Goal: Information Seeking & Learning: Learn about a topic

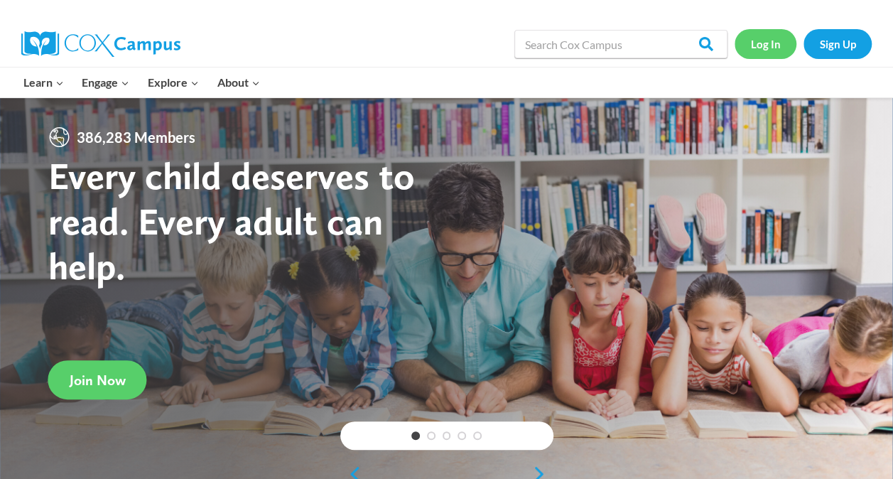
click at [782, 43] on link "Log In" at bounding box center [766, 43] width 62 height 29
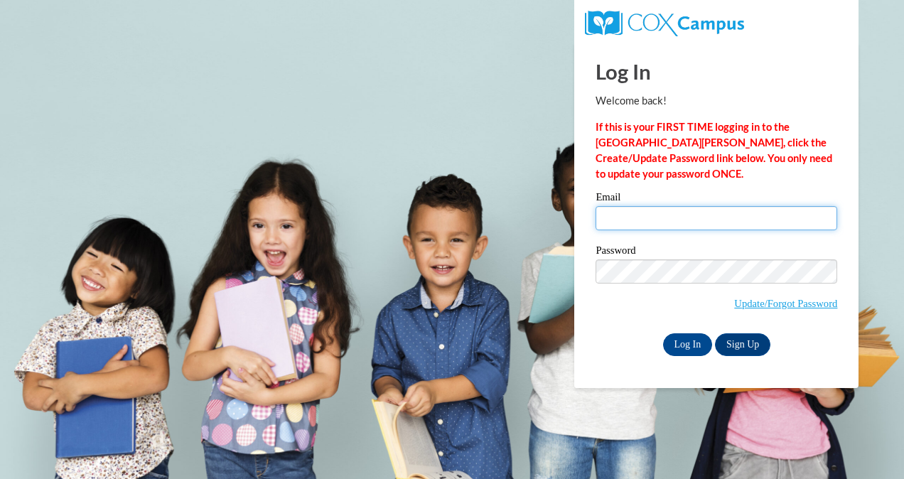
click at [692, 221] on input "Email" at bounding box center [716, 218] width 242 height 24
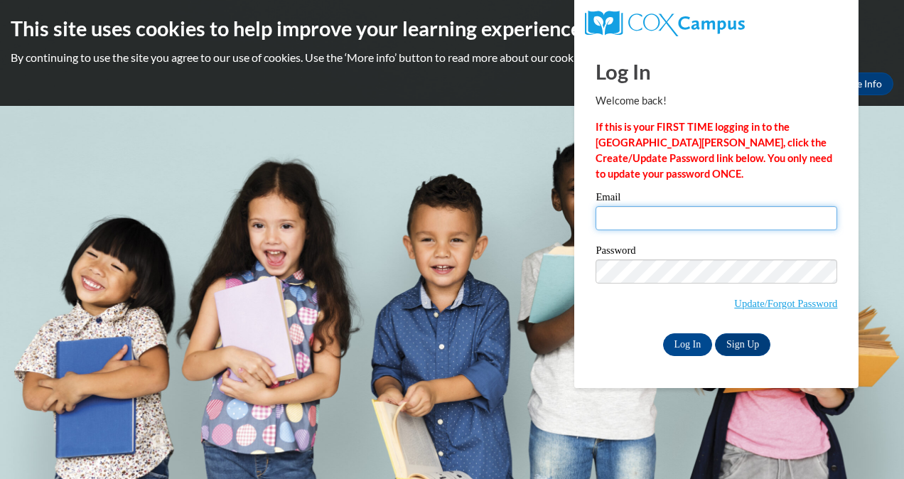
type input "ldownin6@students.kennesaw.edu"
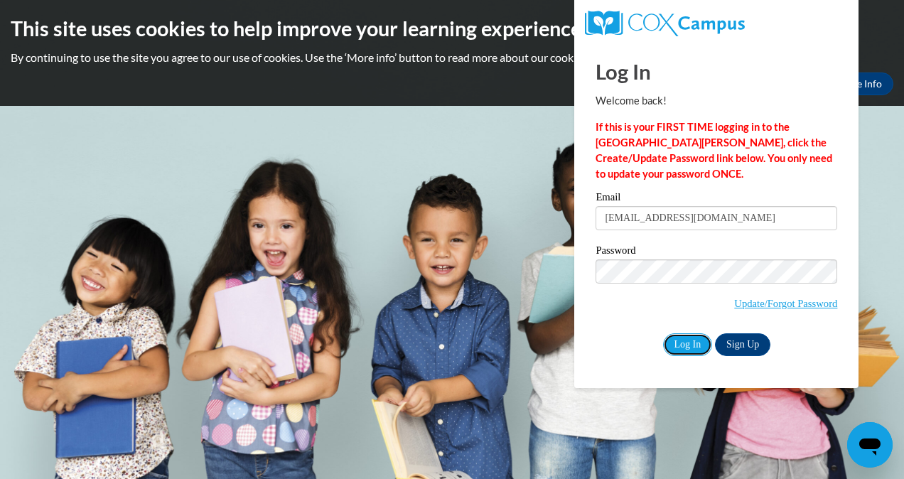
click at [679, 339] on input "Log In" at bounding box center [688, 344] width 50 height 23
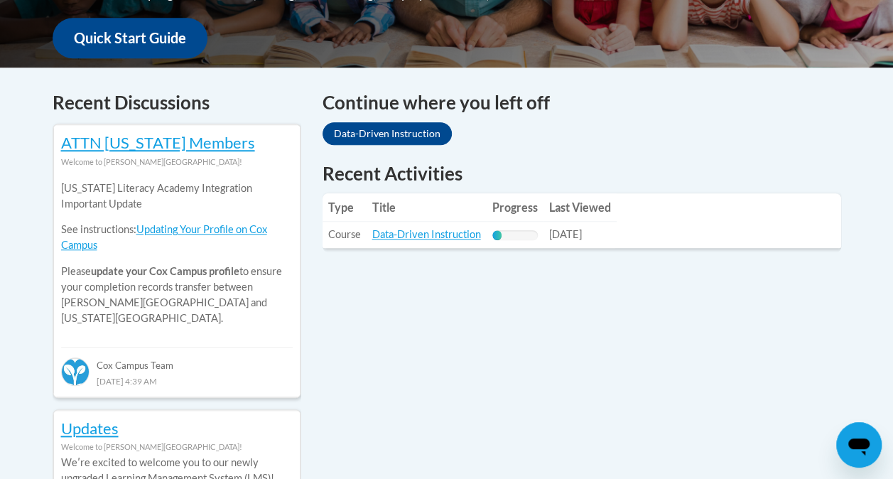
scroll to position [547, 0]
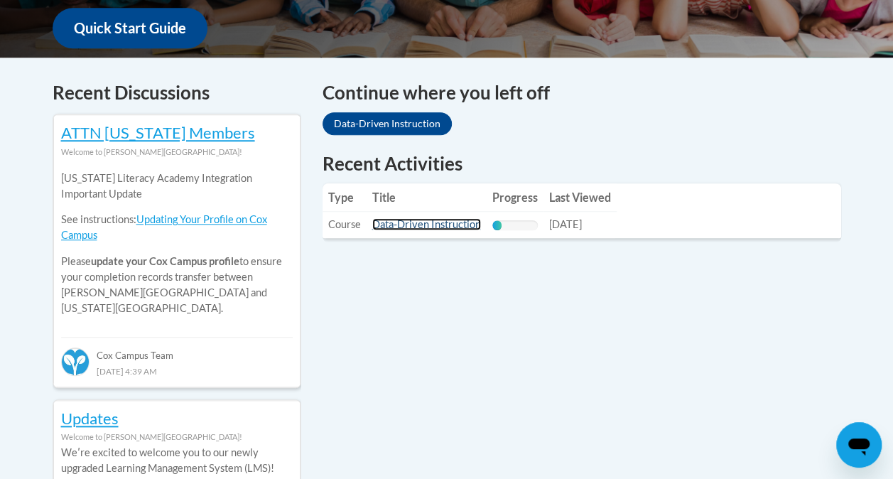
click at [390, 224] on link "Data-Driven Instruction" at bounding box center [426, 224] width 109 height 12
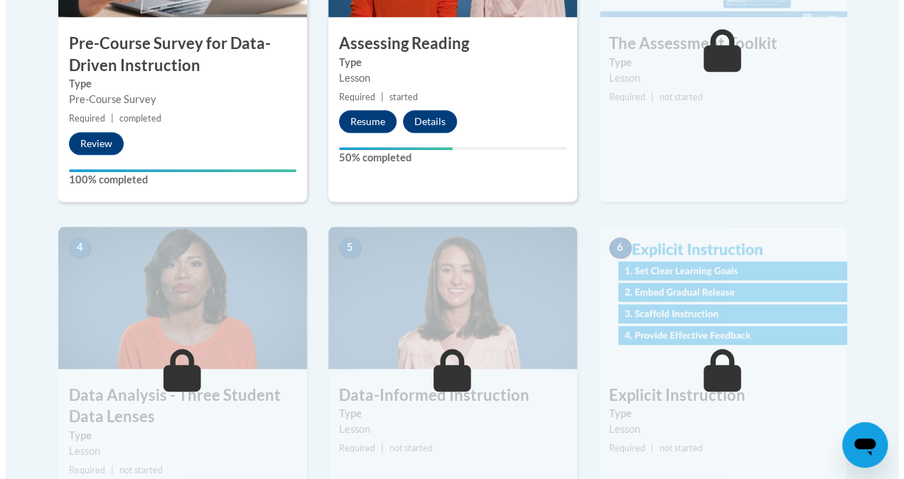
scroll to position [605, 0]
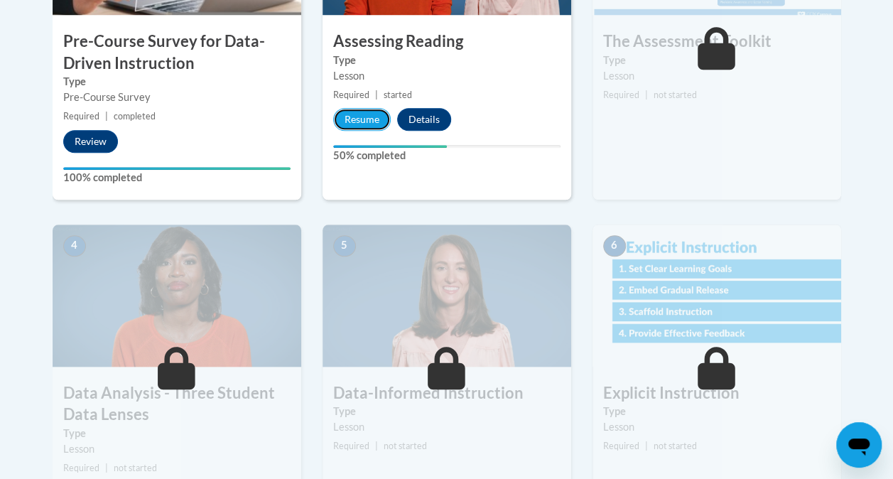
click at [365, 116] on button "Resume" at bounding box center [362, 119] width 58 height 23
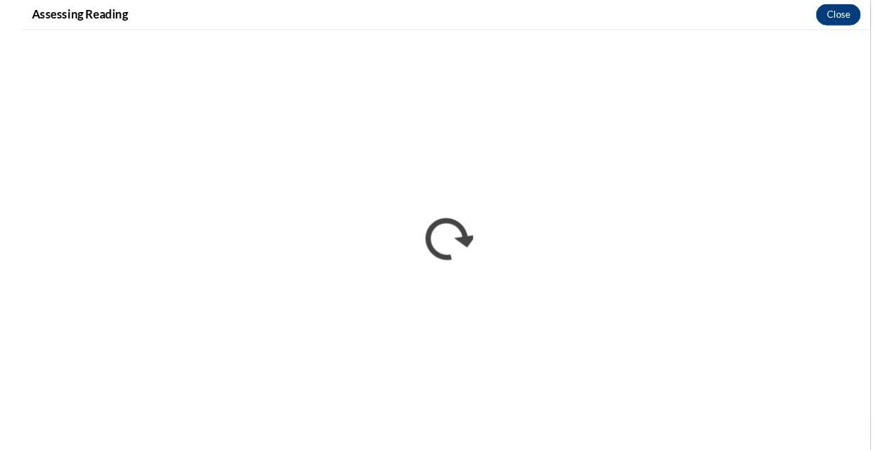
scroll to position [0, 0]
click at [832, 45] on iframe "</div></body> </html>" at bounding box center [452, 241] width 904 height 418
click at [811, 52] on iframe "</div></body> </html>" at bounding box center [452, 241] width 904 height 418
click at [878, 11] on button "Close" at bounding box center [870, 15] width 48 height 23
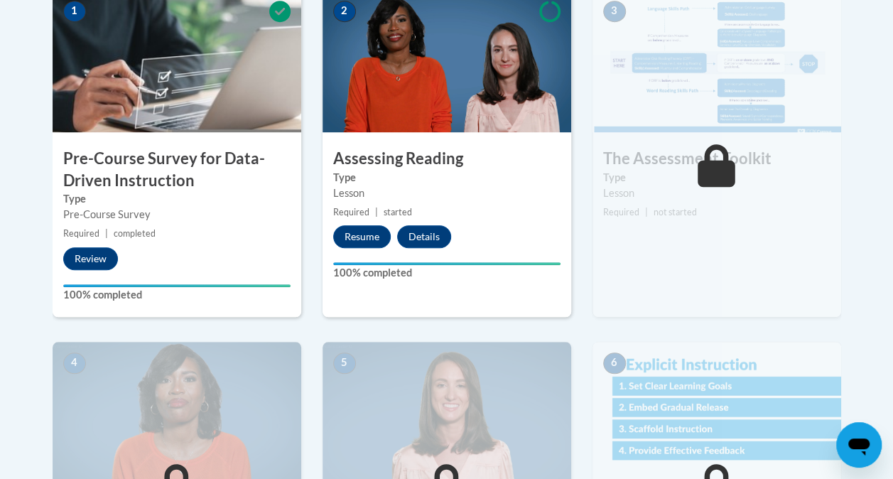
scroll to position [468, 0]
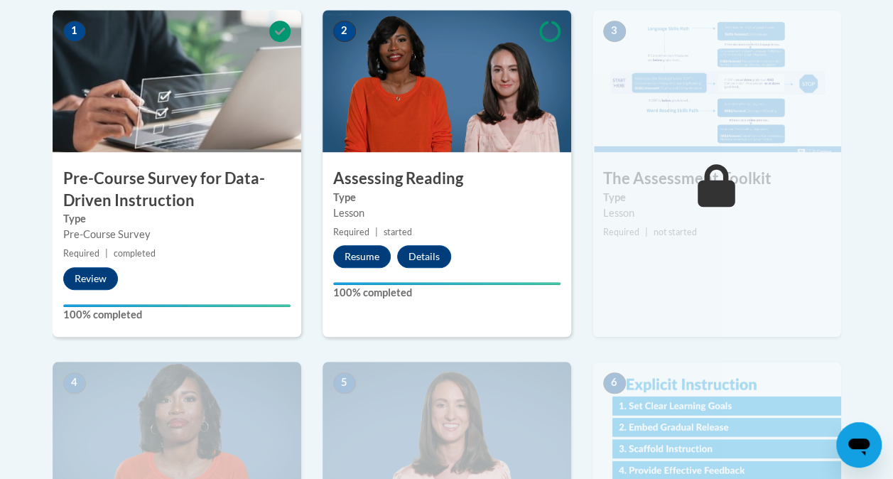
click at [373, 145] on img at bounding box center [447, 81] width 249 height 142
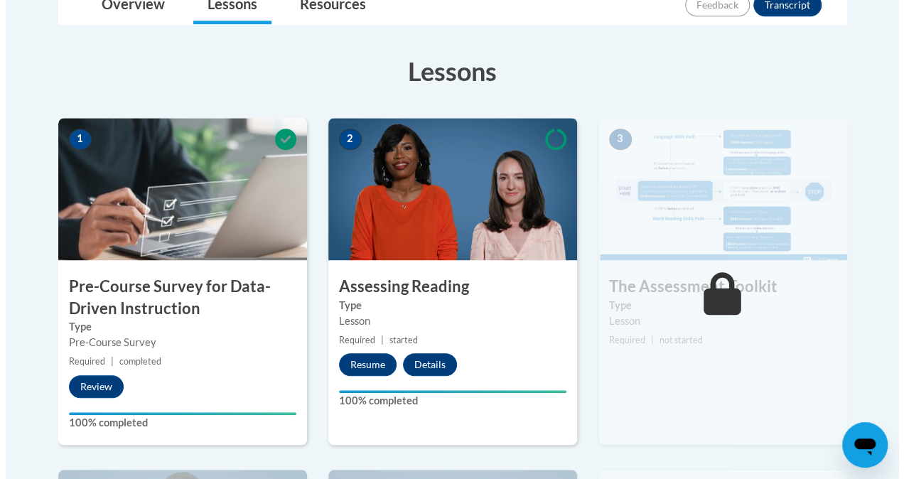
scroll to position [360, 0]
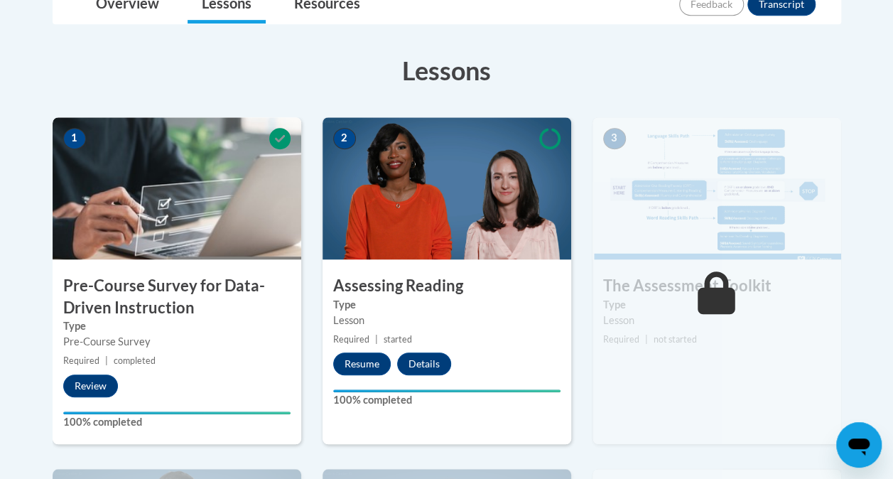
click at [559, 144] on icon at bounding box center [549, 138] width 21 height 21
click at [422, 183] on img at bounding box center [447, 188] width 249 height 142
click at [358, 367] on button "Resume" at bounding box center [362, 363] width 58 height 23
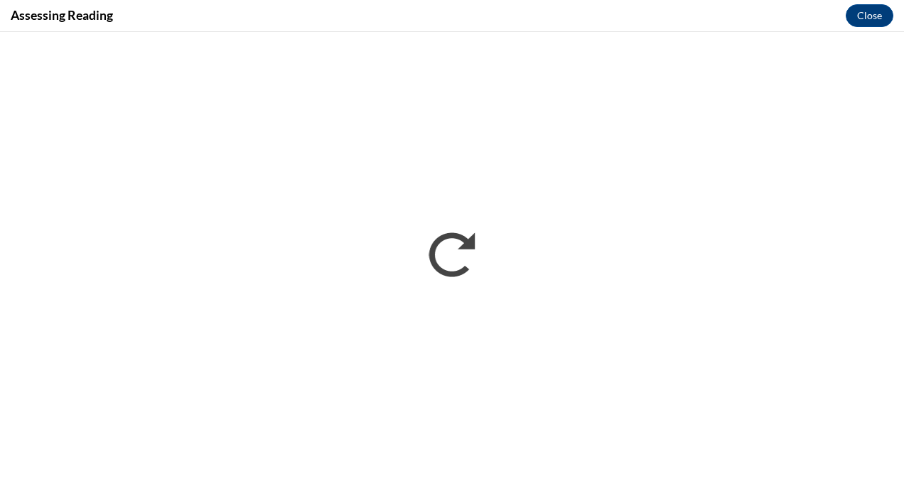
scroll to position [0, 0]
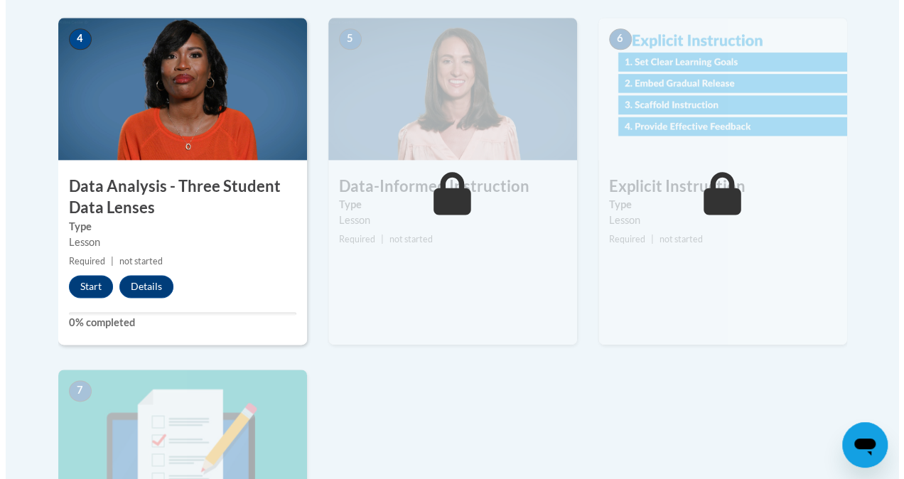
scroll to position [816, 0]
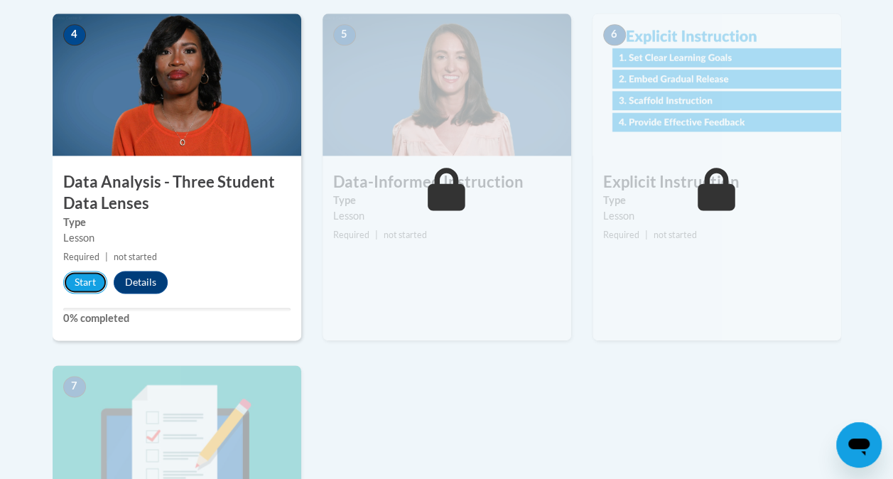
click at [72, 279] on button "Start" at bounding box center [85, 282] width 44 height 23
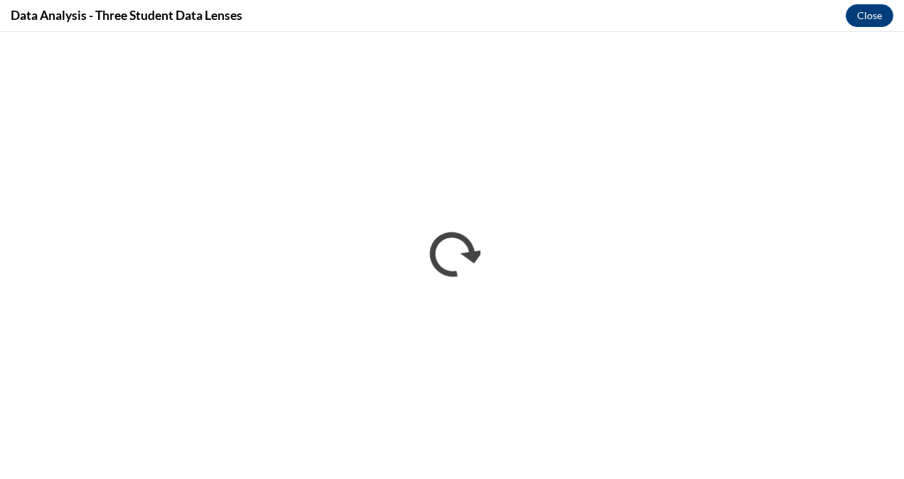
scroll to position [0, 0]
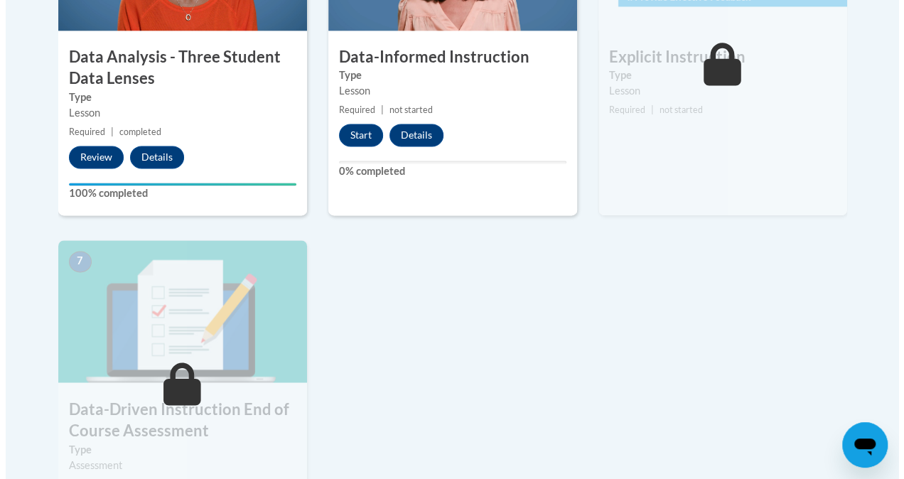
scroll to position [934, 0]
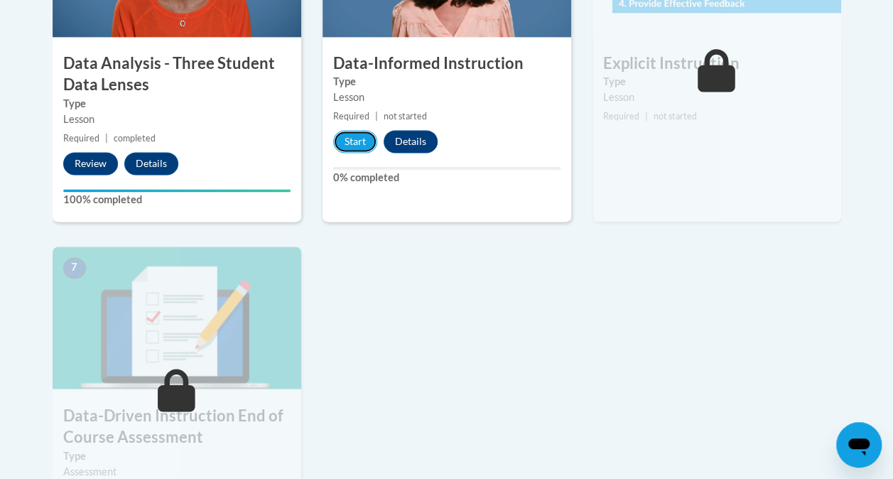
click at [352, 139] on button "Start" at bounding box center [355, 141] width 44 height 23
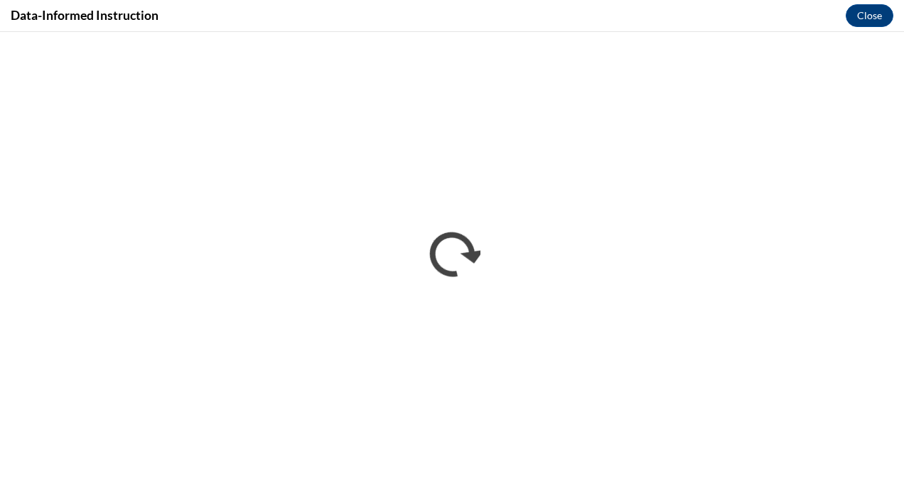
scroll to position [0, 0]
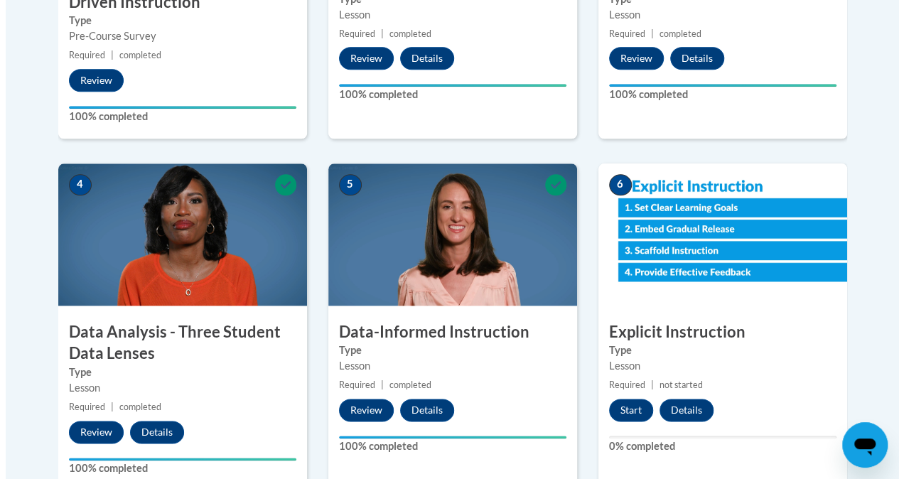
scroll to position [660, 0]
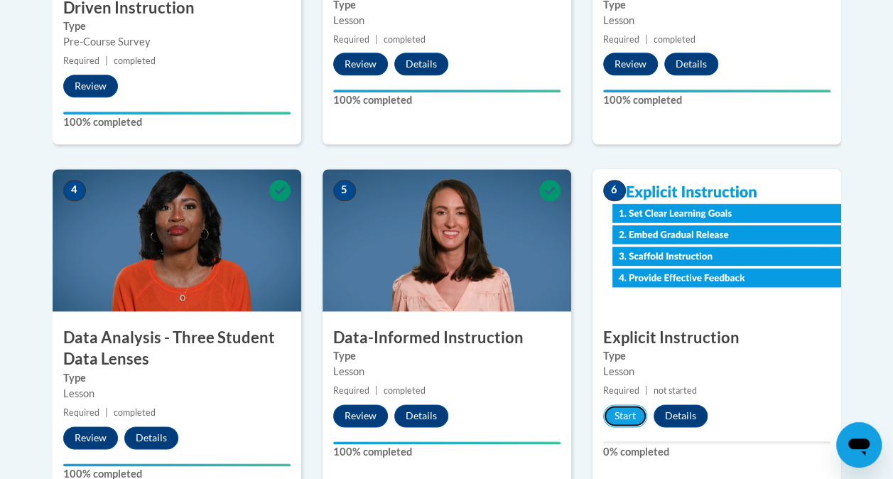
click at [617, 407] on button "Start" at bounding box center [625, 415] width 44 height 23
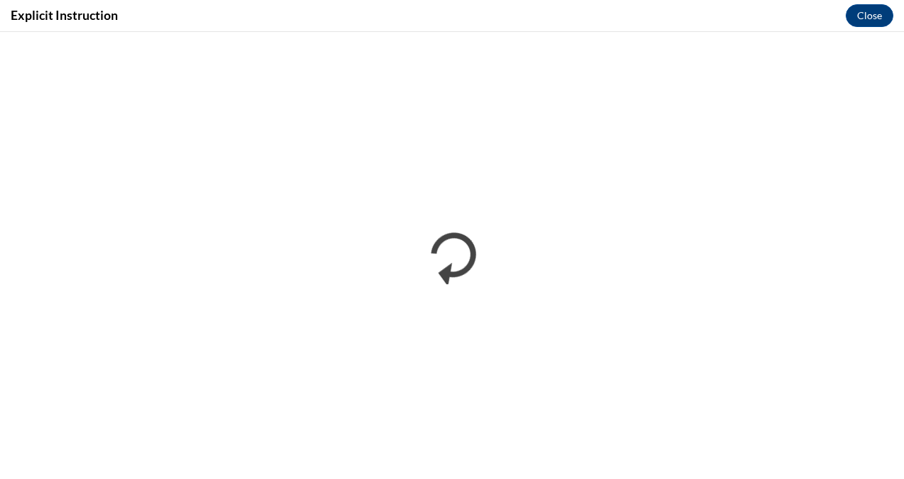
scroll to position [0, 0]
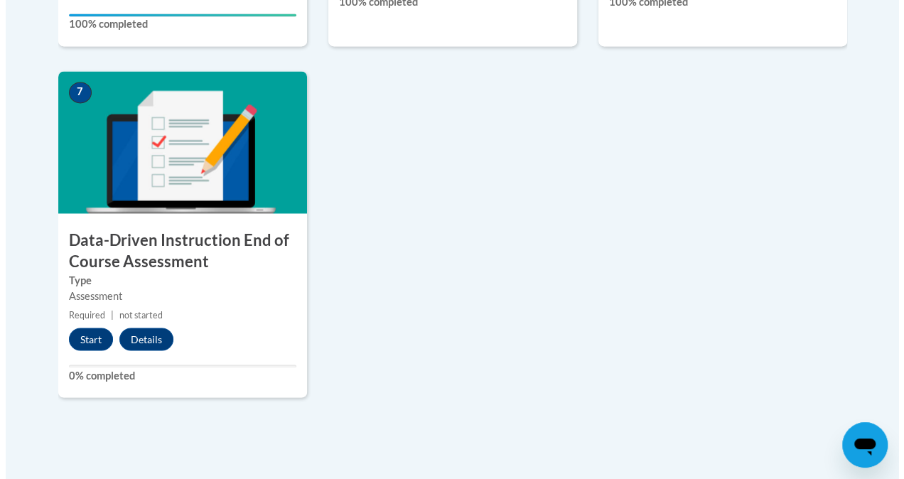
scroll to position [1104, 0]
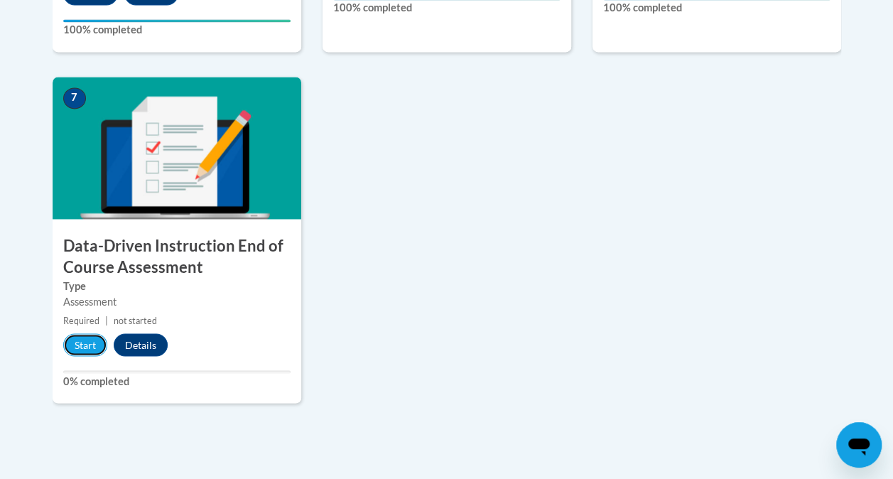
click at [77, 341] on button "Start" at bounding box center [85, 344] width 44 height 23
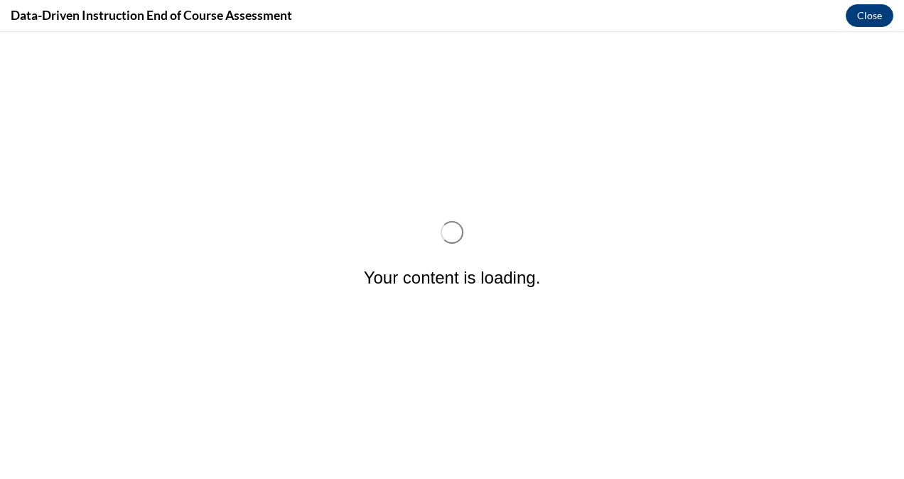
scroll to position [0, 0]
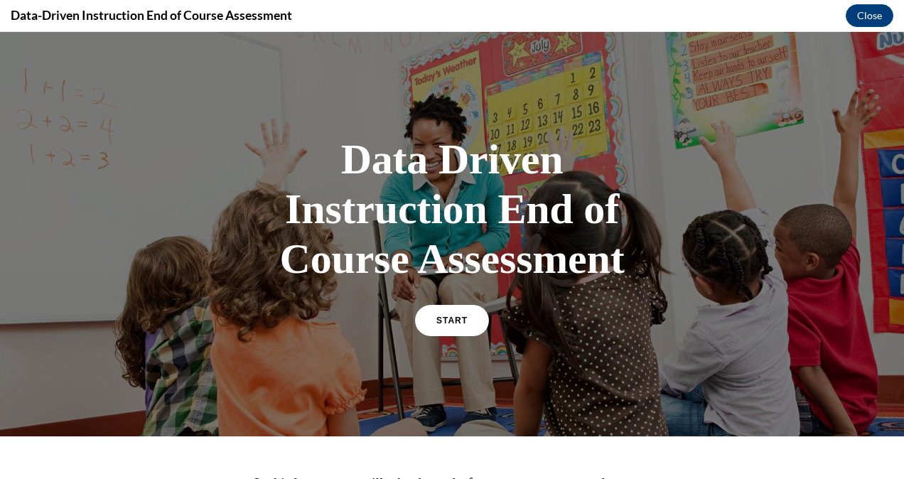
click at [468, 311] on link "START" at bounding box center [452, 320] width 74 height 31
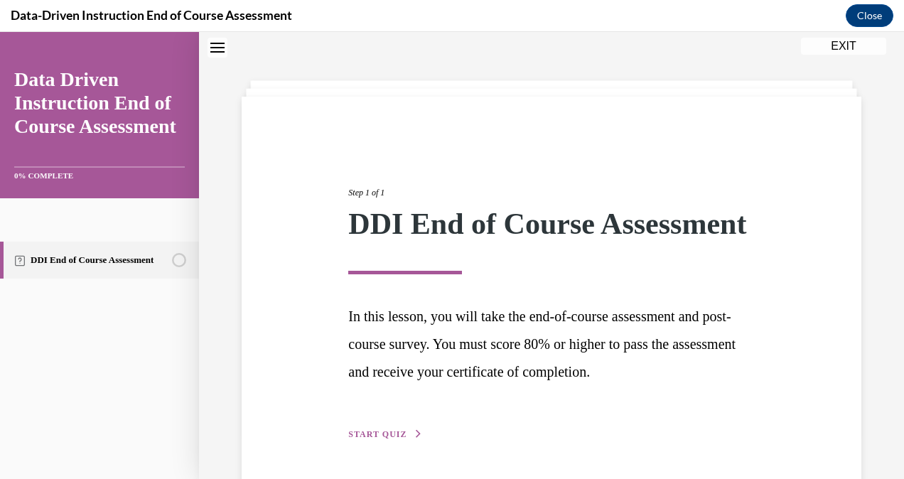
scroll to position [122, 0]
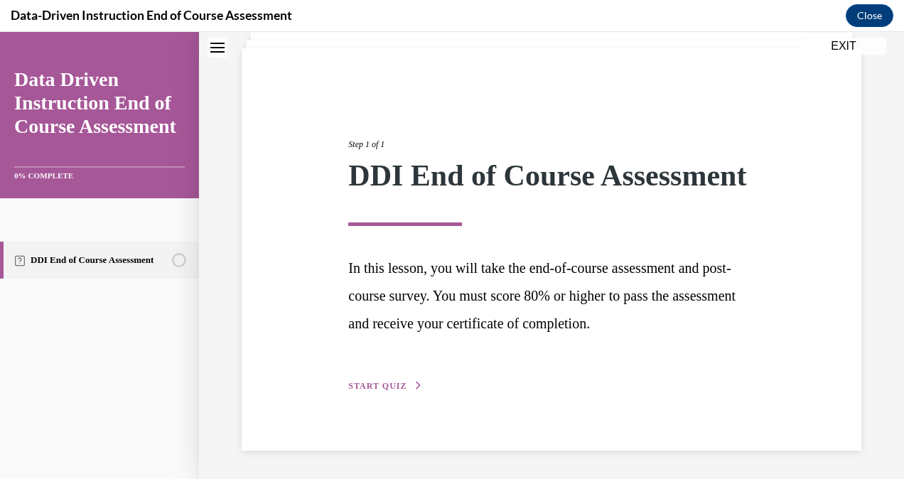
click at [388, 380] on button "START QUIZ" at bounding box center [385, 385] width 74 height 13
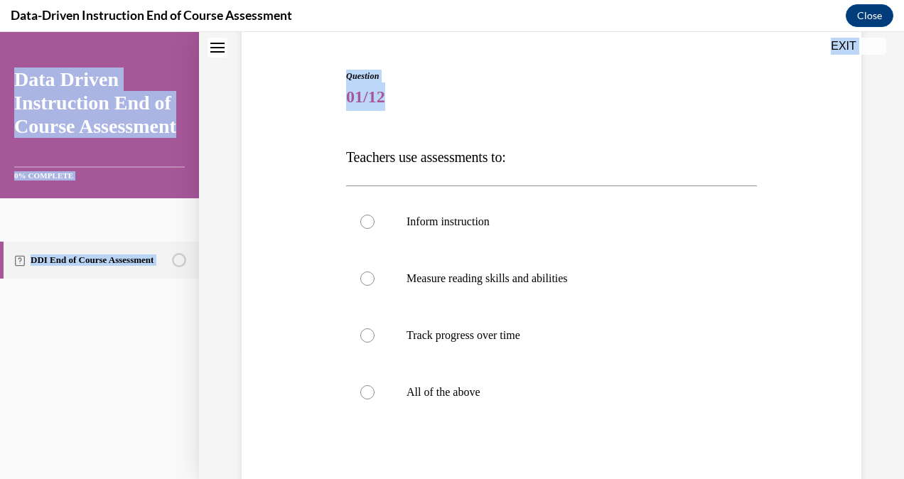
scroll to position [231, 0]
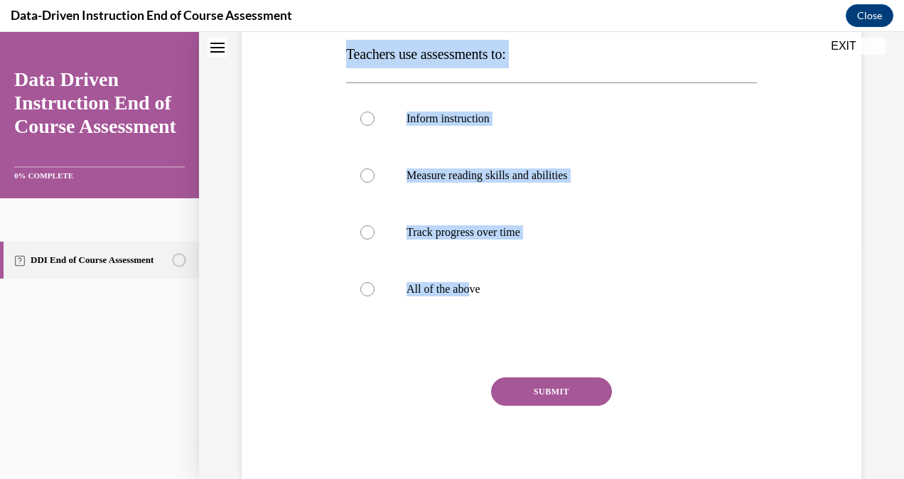
drag, startPoint x: 346, startPoint y: 229, endPoint x: 472, endPoint y: 283, distance: 136.9
click at [472, 283] on div "Question 01/12 Teachers use assessments to: Inform instruction Measure reading …" at bounding box center [551, 230] width 411 height 527
drag, startPoint x: 472, startPoint y: 283, endPoint x: 357, endPoint y: 283, distance: 115.1
click at [357, 283] on label "All of the above" at bounding box center [551, 289] width 411 height 57
click at [360, 283] on input "All of the above" at bounding box center [367, 289] width 14 height 14
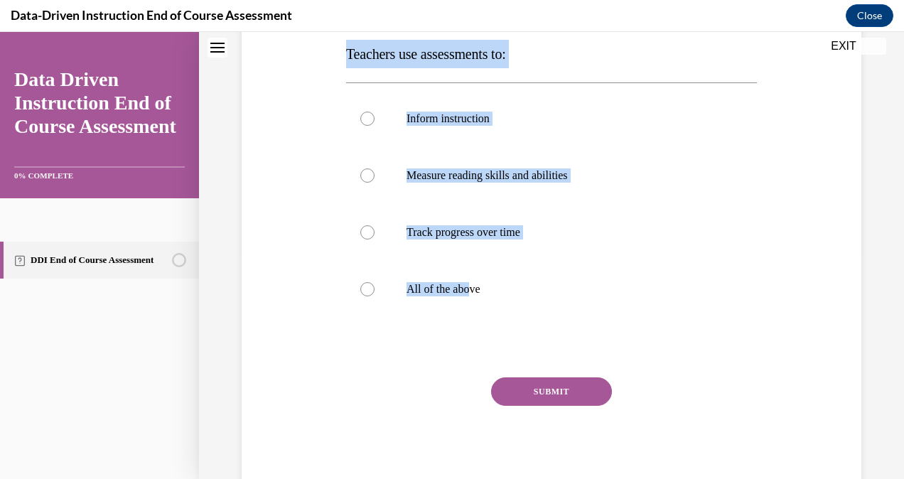
radio input "true"
click at [539, 391] on button "SUBMIT" at bounding box center [551, 391] width 121 height 28
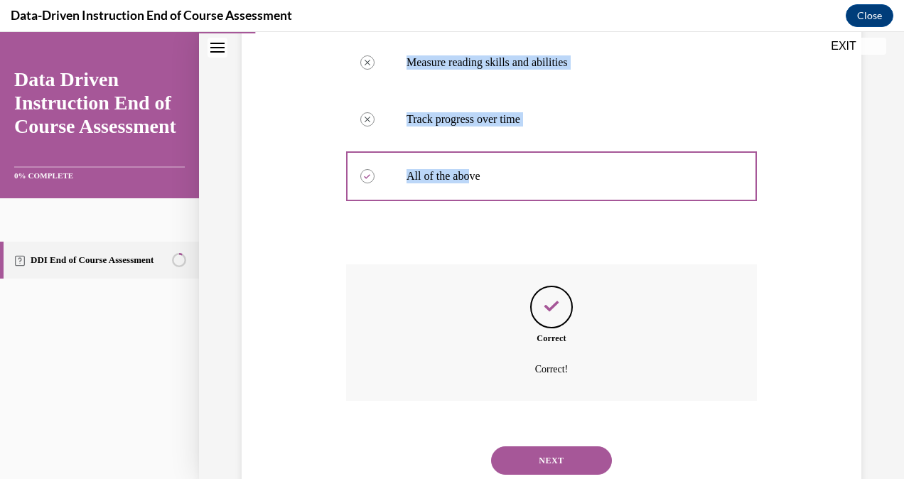
scroll to position [389, 0]
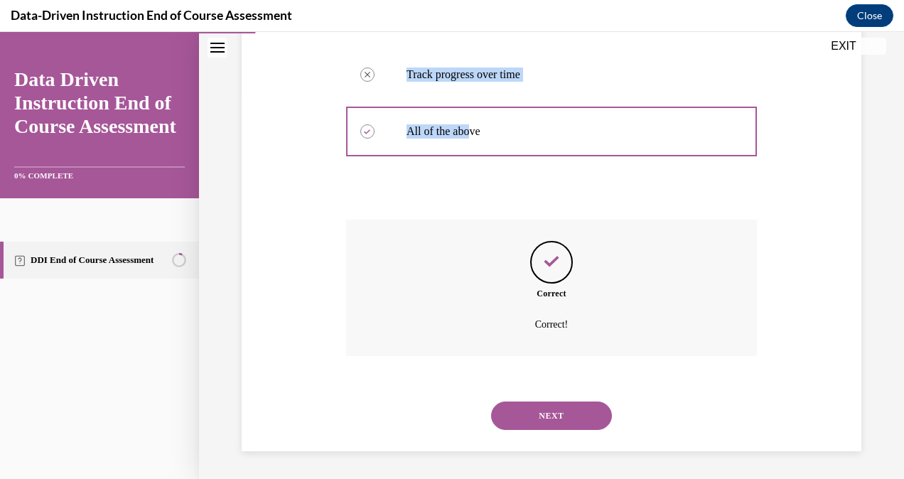
click at [513, 416] on button "NEXT" at bounding box center [551, 415] width 121 height 28
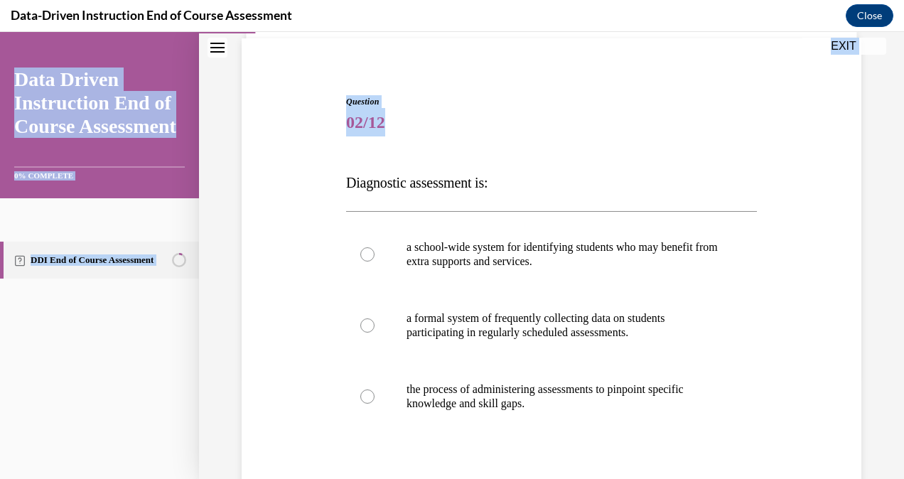
scroll to position [217, 0]
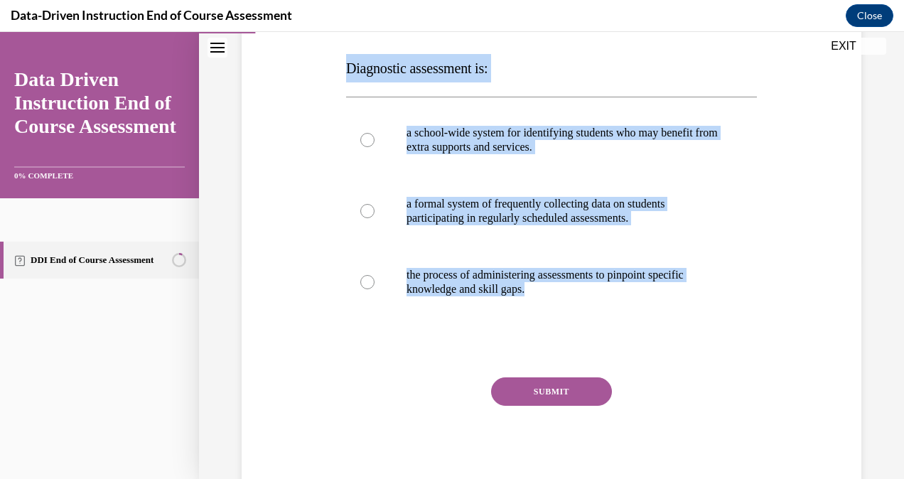
drag, startPoint x: 345, startPoint y: 236, endPoint x: 546, endPoint y: 298, distance: 209.9
click at [546, 298] on div "Question 02/12 Diagnostic assessment is: a school-wide system for identifying s…" at bounding box center [551, 237] width 411 height 513
copy div "Diagnostic assessment is: a school-wide system for identifying students who may…"
click at [369, 281] on div at bounding box center [367, 282] width 14 height 14
click at [369, 281] on input "the process of administering assessments to pinpoint specific knowledge and ski…" at bounding box center [367, 282] width 14 height 14
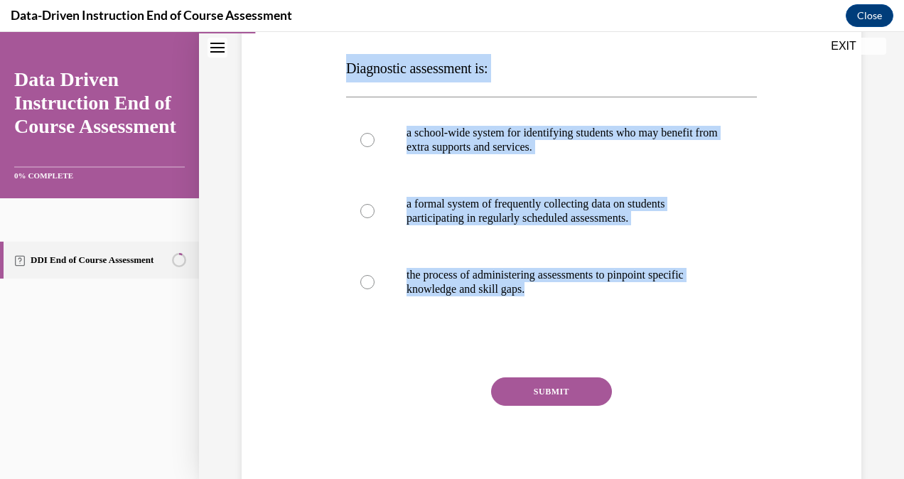
radio input "true"
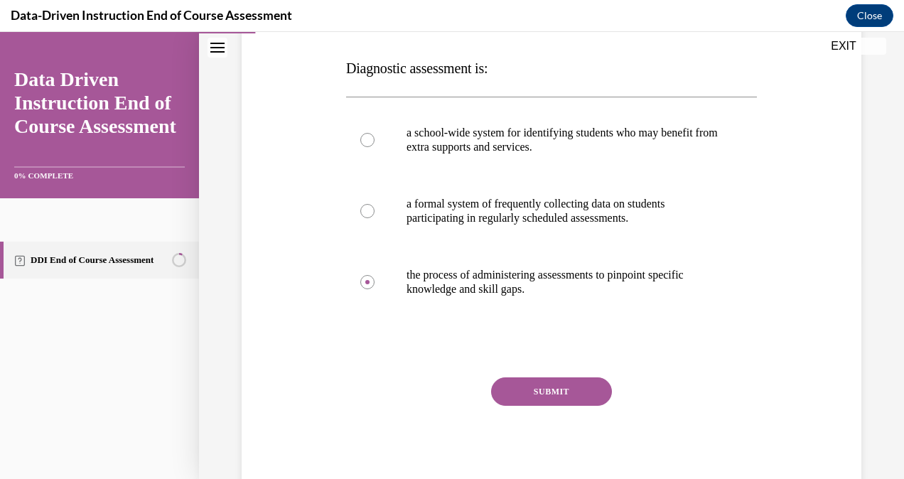
click at [537, 389] on button "SUBMIT" at bounding box center [551, 391] width 121 height 28
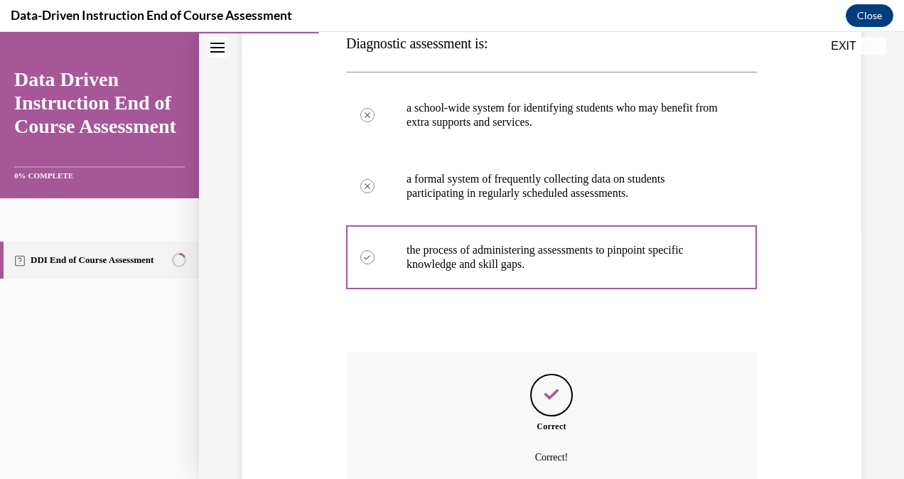
scroll to position [374, 0]
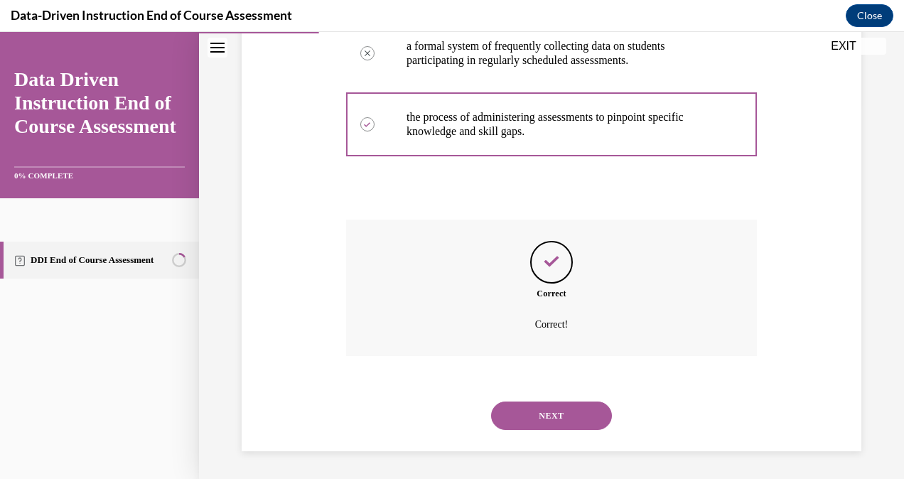
click at [595, 412] on button "NEXT" at bounding box center [551, 415] width 121 height 28
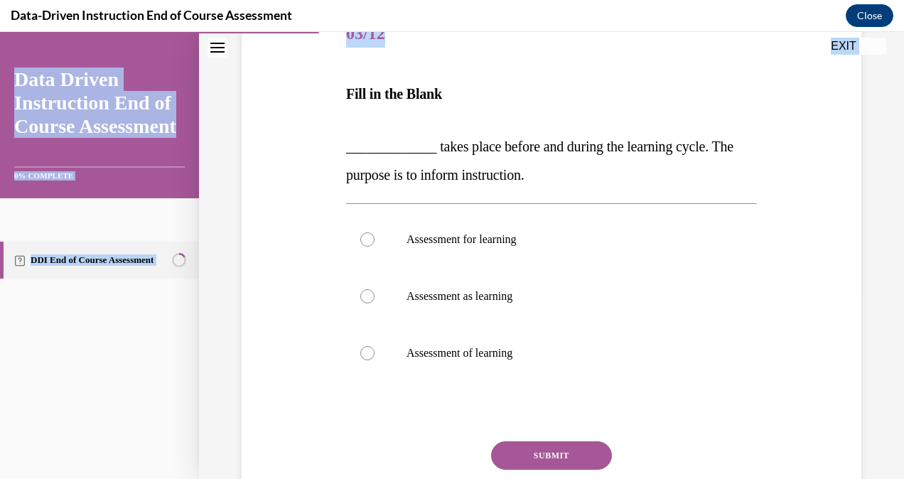
scroll to position [255, 0]
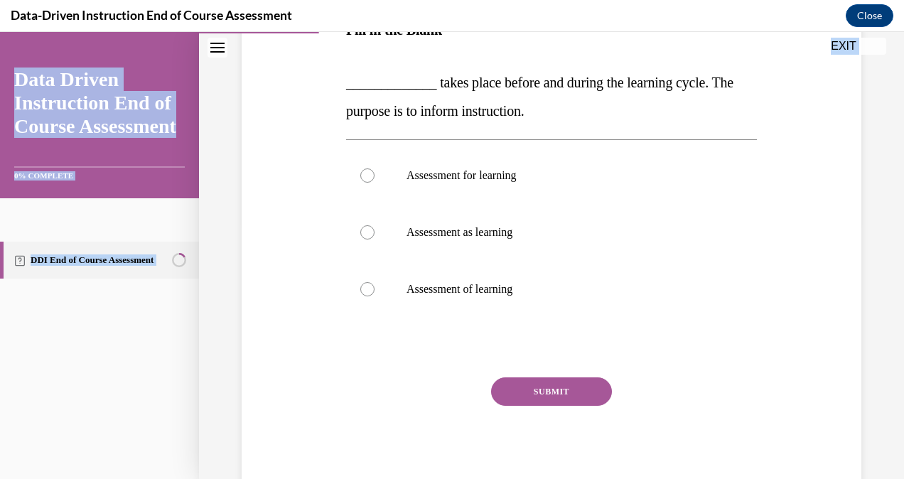
drag, startPoint x: 337, startPoint y: 246, endPoint x: 534, endPoint y: 293, distance: 202.3
click at [534, 293] on div "Question 03/12 Fill in the Blank _____________ takes place before and during th…" at bounding box center [551, 197] width 627 height 594
copy div "Fill in the Blank _____________ takes place before and during the learning cycl…"
click at [387, 173] on label "Assessment for learning" at bounding box center [551, 175] width 411 height 57
click at [374, 173] on input "Assessment for learning" at bounding box center [367, 175] width 14 height 14
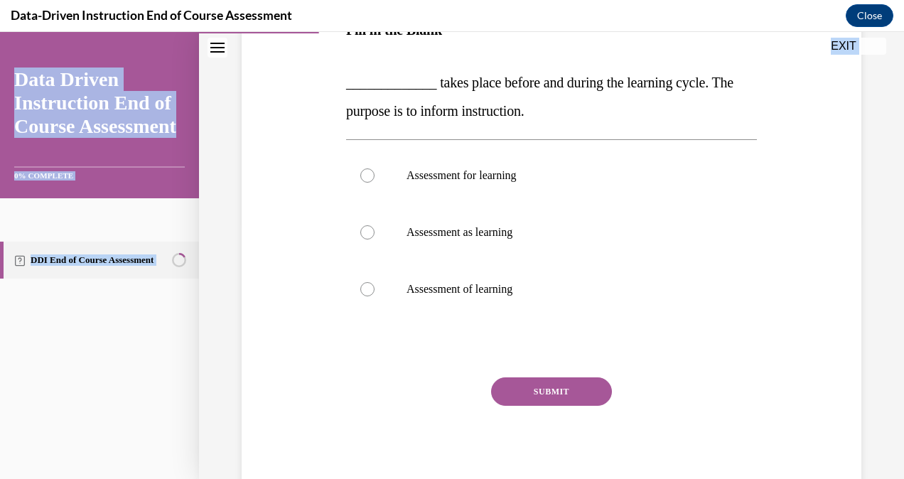
radio input "true"
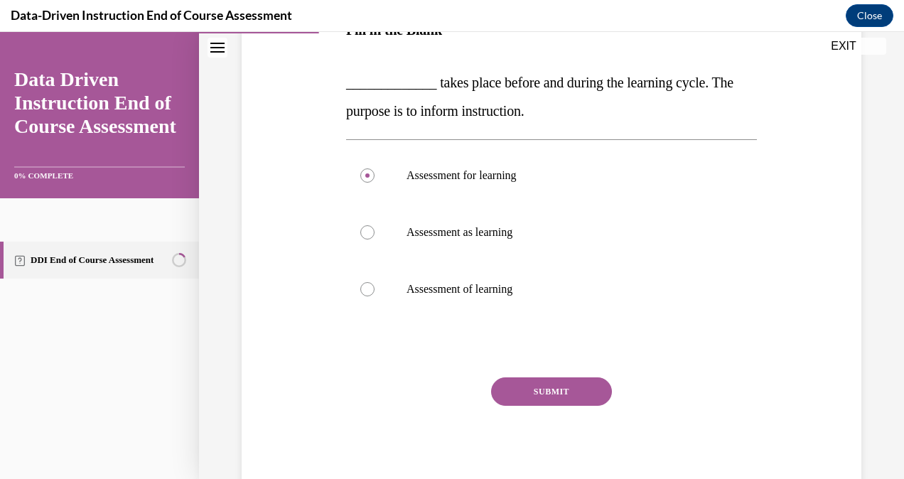
click at [534, 393] on button "SUBMIT" at bounding box center [551, 391] width 121 height 28
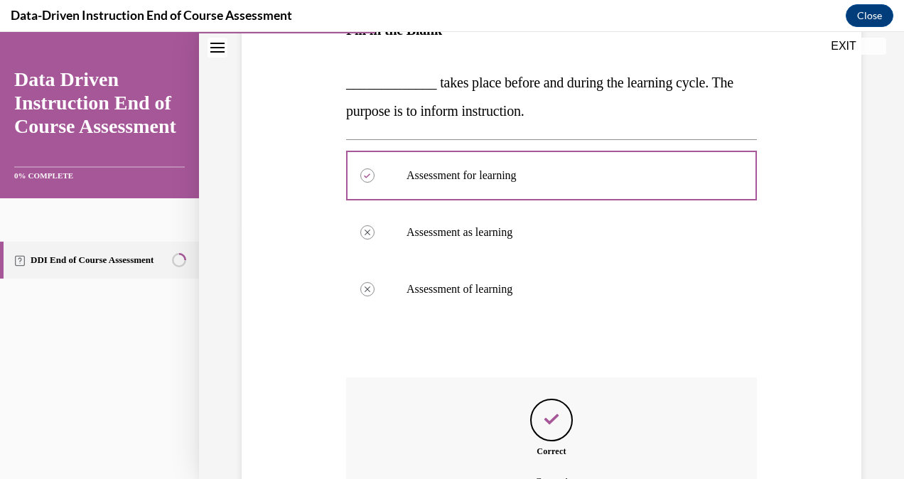
scroll to position [413, 0]
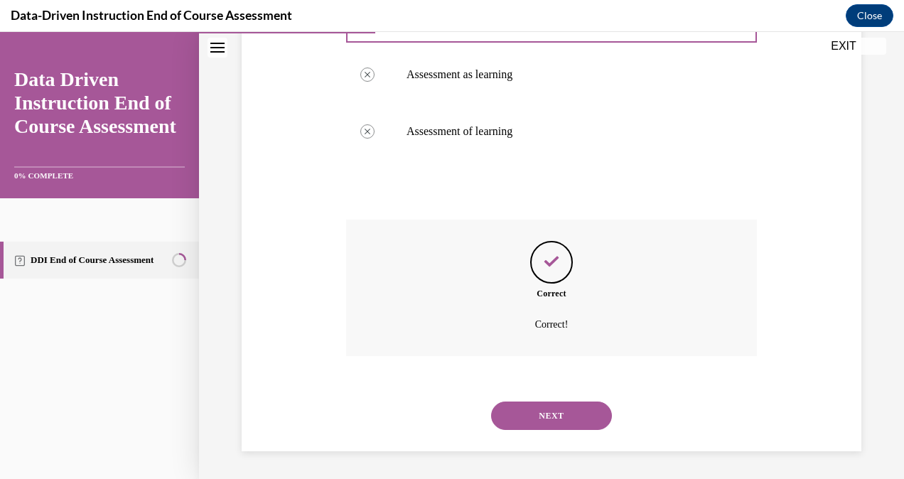
click at [568, 398] on div "NEXT" at bounding box center [551, 415] width 411 height 57
click at [568, 411] on button "NEXT" at bounding box center [551, 415] width 121 height 28
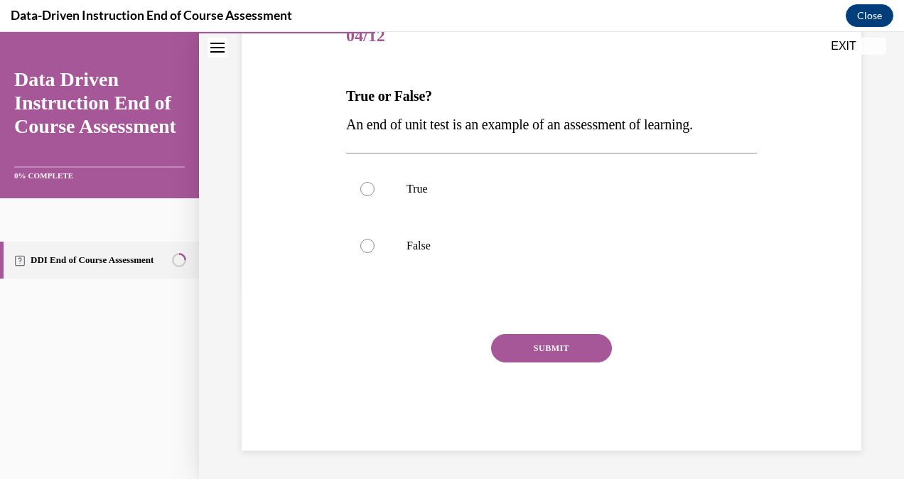
scroll to position [43, 0]
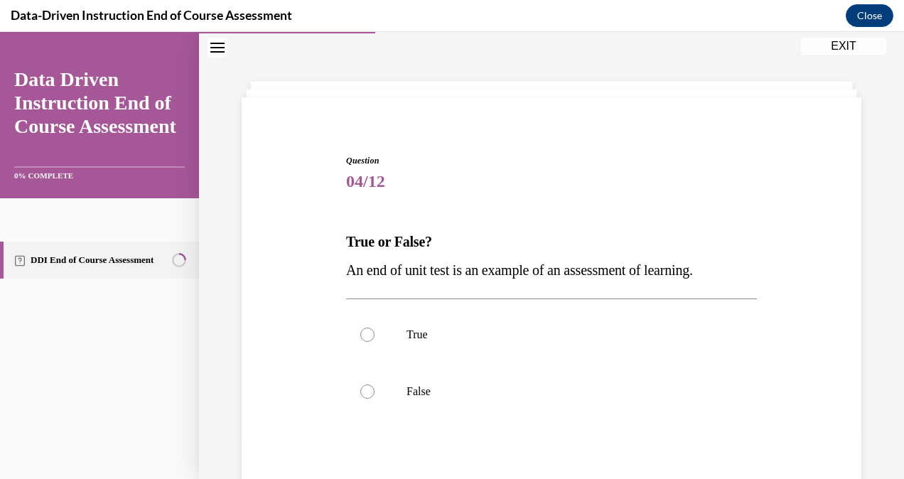
drag, startPoint x: 355, startPoint y: 264, endPoint x: 651, endPoint y: 323, distance: 302.1
click at [651, 323] on div "Question 04/12 True or False? An end of unit test is an example of an assessmen…" at bounding box center [551, 375] width 411 height 442
drag, startPoint x: 651, startPoint y: 323, endPoint x: 581, endPoint y: 306, distance: 71.7
click at [581, 306] on label "True" at bounding box center [551, 334] width 411 height 57
click at [374, 328] on input "True" at bounding box center [367, 335] width 14 height 14
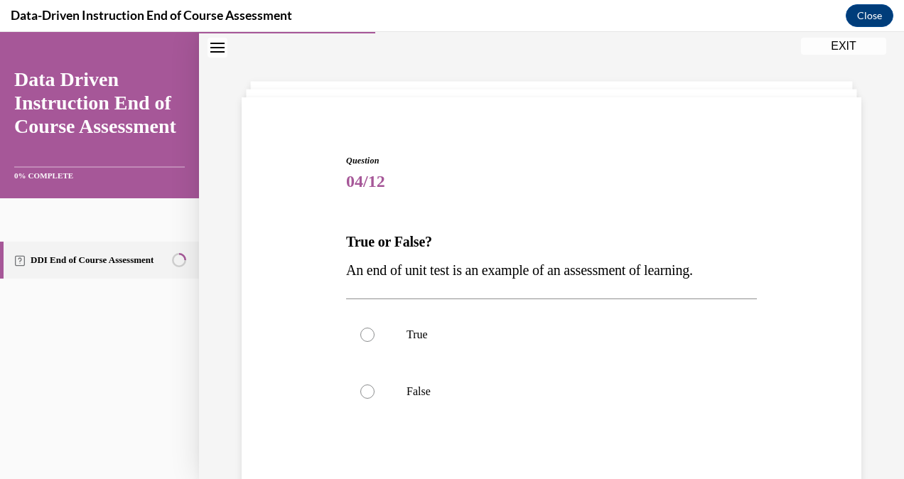
radio input "true"
click at [353, 261] on p "An end of unit test is an example of an assessment of learning." at bounding box center [551, 270] width 411 height 28
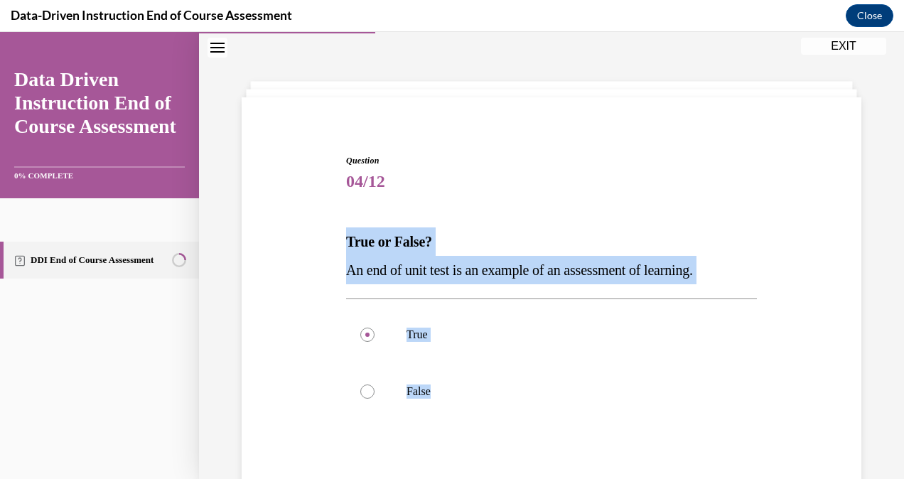
drag, startPoint x: 338, startPoint y: 232, endPoint x: 438, endPoint y: 379, distance: 179.0
click at [438, 379] on div "Question 04/12 True or False? An end of unit test is an example of an assessmen…" at bounding box center [551, 354] width 627 height 485
copy div "True or False? An end of unit test is an example of an assessment of learning. …"
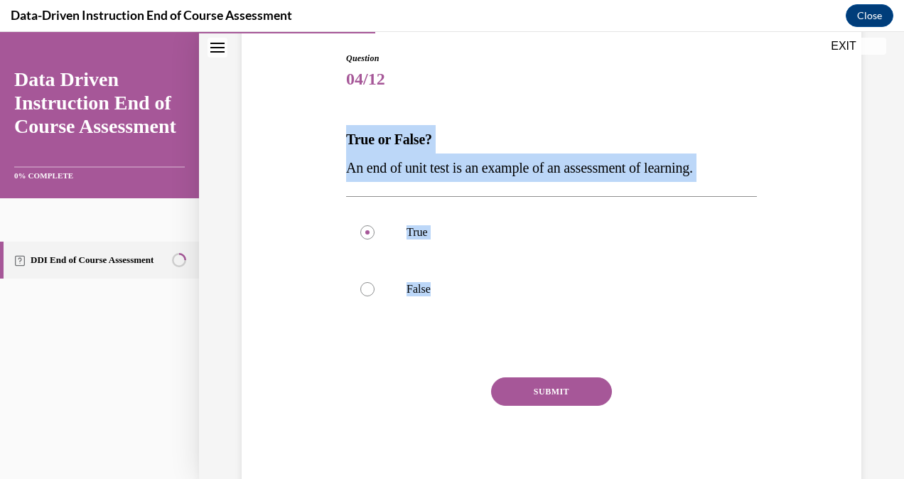
click at [519, 394] on button "SUBMIT" at bounding box center [551, 391] width 121 height 28
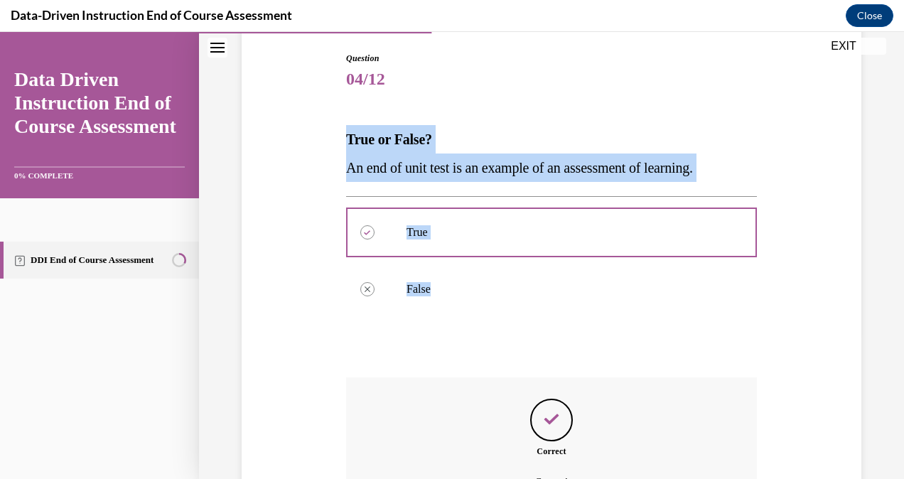
scroll to position [303, 0]
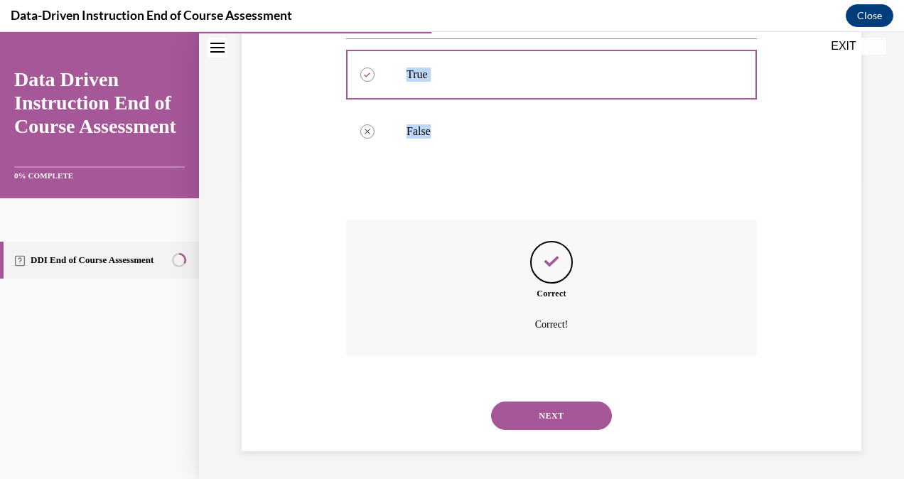
click at [519, 419] on button "NEXT" at bounding box center [551, 415] width 121 height 28
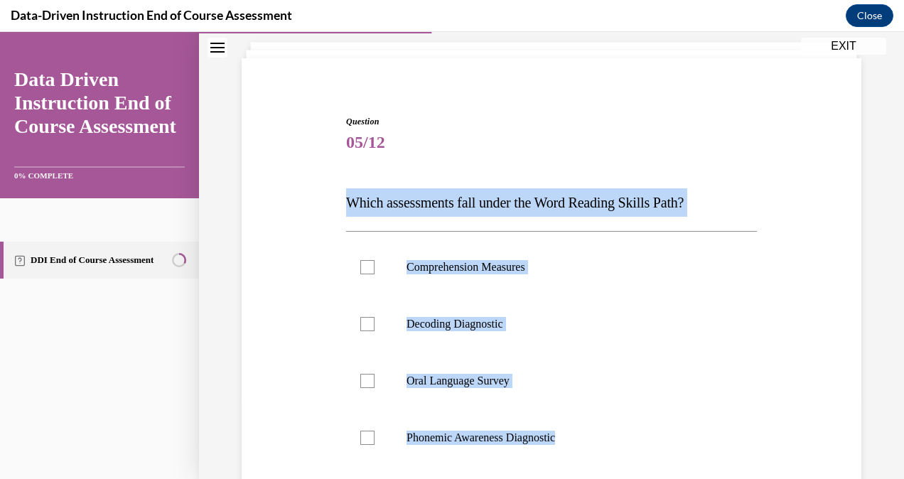
scroll to position [171, 0]
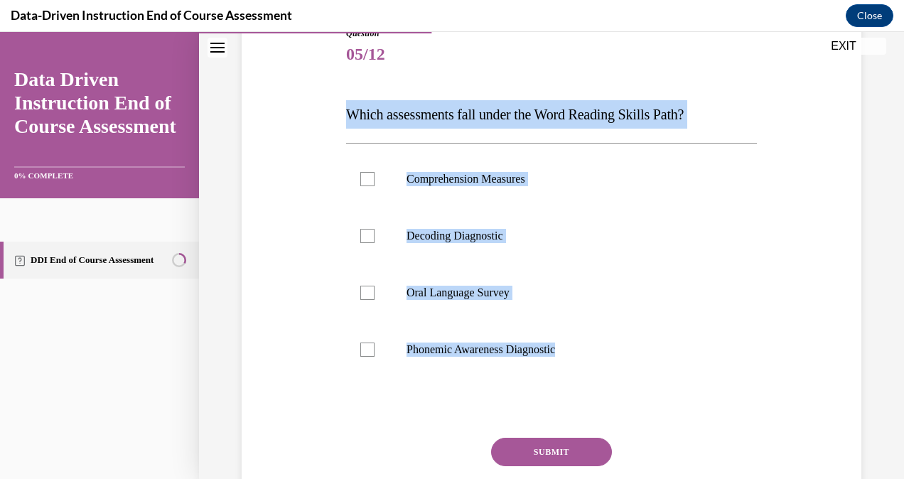
drag, startPoint x: 342, startPoint y: 235, endPoint x: 591, endPoint y: 367, distance: 281.6
click at [591, 367] on div "Question 05/12 Which assessments fall under the Word Reading Skills Path? Compr…" at bounding box center [551, 280] width 418 height 549
copy div "Which assessments fall under the Word Reading Skills Path? Comprehension Measur…"
click at [364, 239] on div at bounding box center [367, 236] width 14 height 14
click at [364, 239] on input "Decoding Diagnostic" at bounding box center [367, 236] width 14 height 14
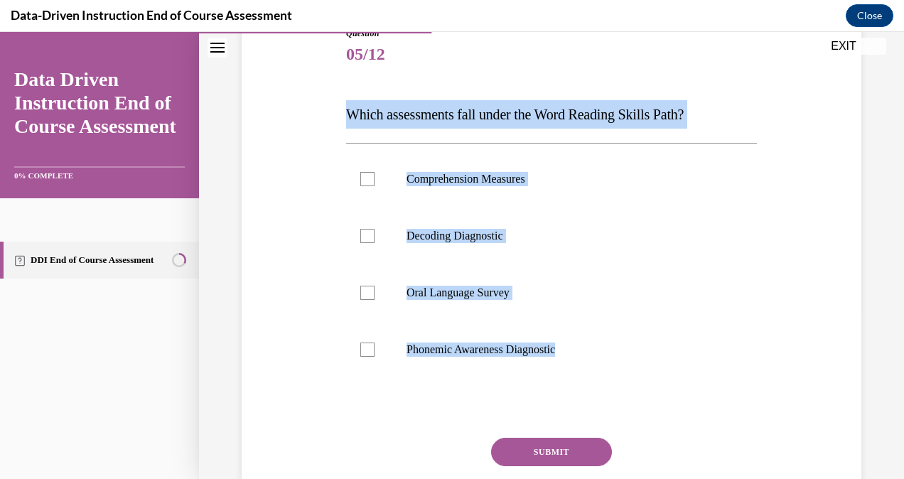
checkbox input "true"
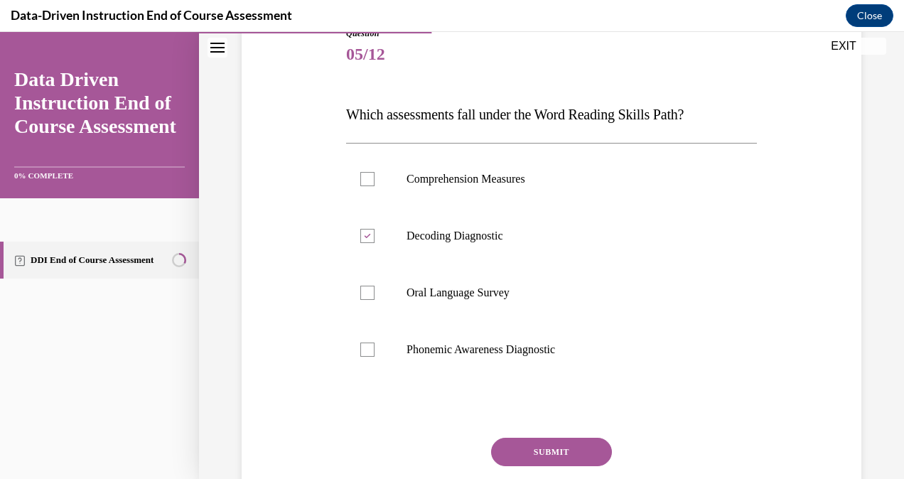
click at [377, 347] on label "Phonemic Awareness Diagnostic" at bounding box center [551, 349] width 411 height 57
click at [374, 347] on input "Phonemic Awareness Diagnostic" at bounding box center [367, 349] width 14 height 14
checkbox input "true"
click at [539, 450] on button "SUBMIT" at bounding box center [551, 452] width 121 height 28
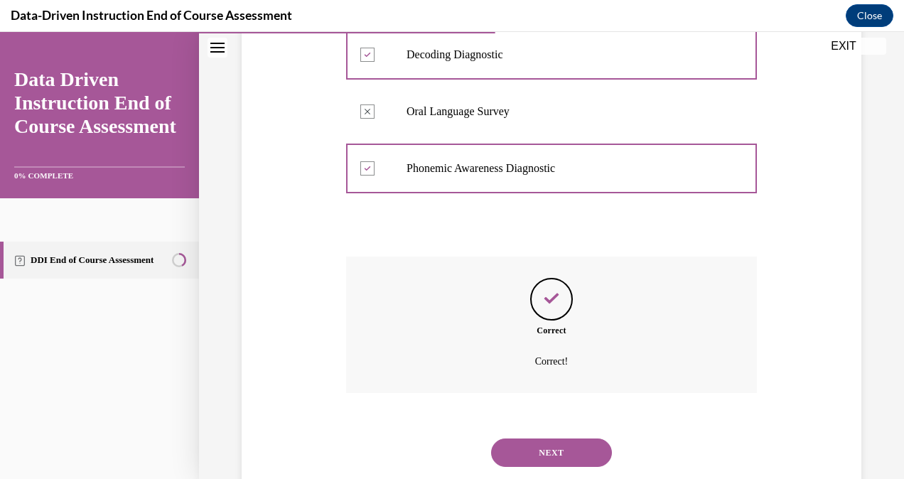
scroll to position [355, 0]
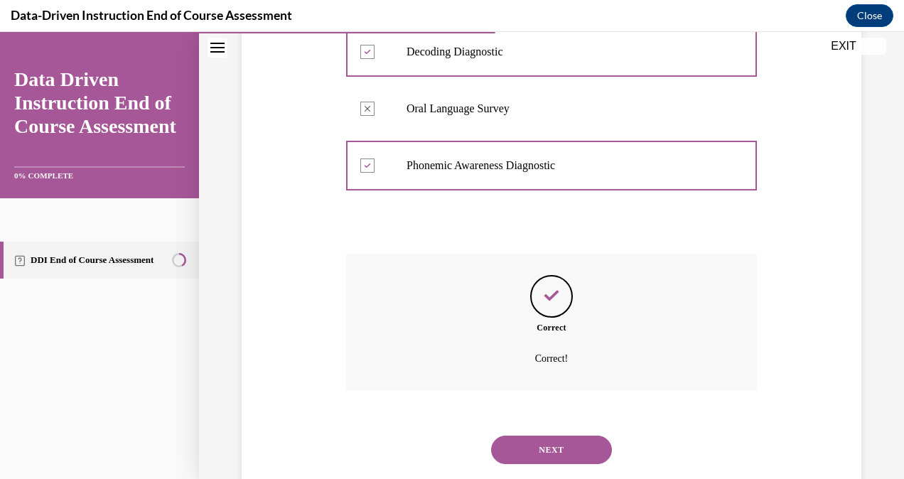
click at [538, 465] on div "NEXT" at bounding box center [551, 449] width 411 height 57
click at [543, 455] on button "NEXT" at bounding box center [551, 450] width 121 height 28
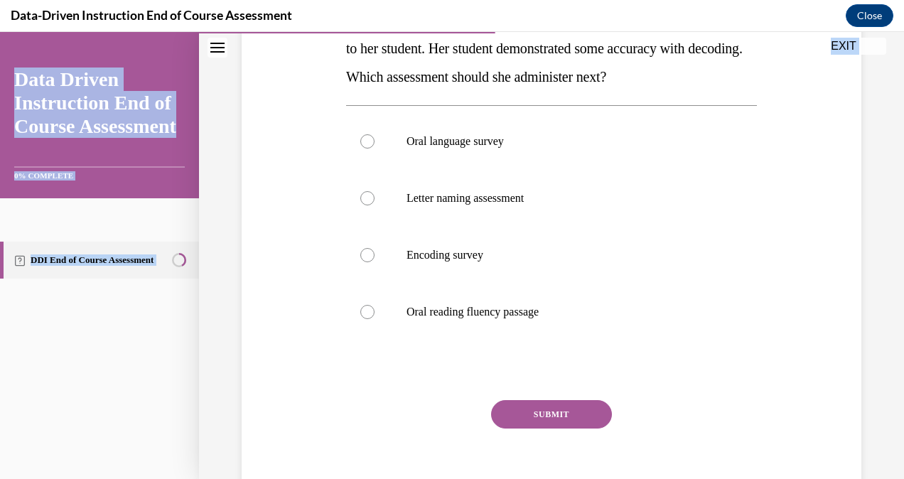
scroll to position [288, 0]
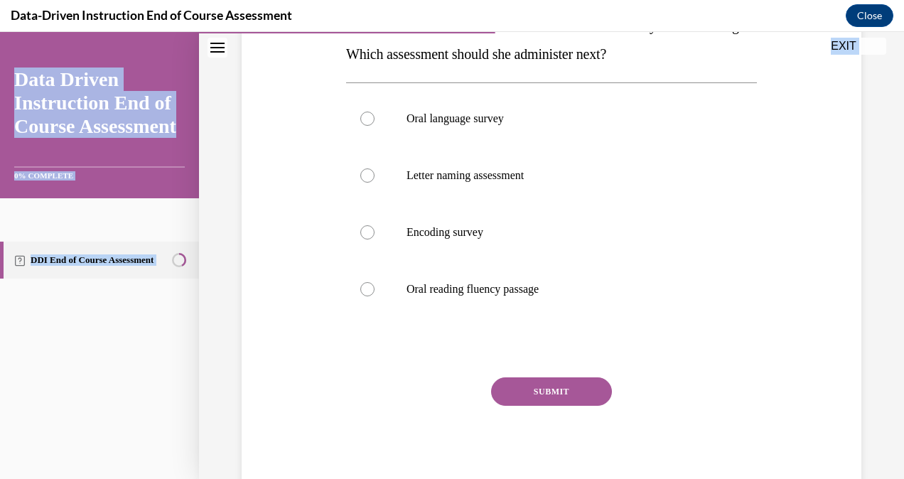
drag, startPoint x: 345, startPoint y: 237, endPoint x: 551, endPoint y: 300, distance: 215.5
click at [551, 300] on div "Question 06/12 Mrs. Lee administered a diagnostic decoding assessment to her st…" at bounding box center [551, 202] width 411 height 584
copy div "Mrs. Lee administered a diagnostic decoding assessment to her student. Her stud…"
click at [369, 231] on div at bounding box center [367, 232] width 14 height 14
click at [369, 231] on input "Encoding survey" at bounding box center [367, 232] width 14 height 14
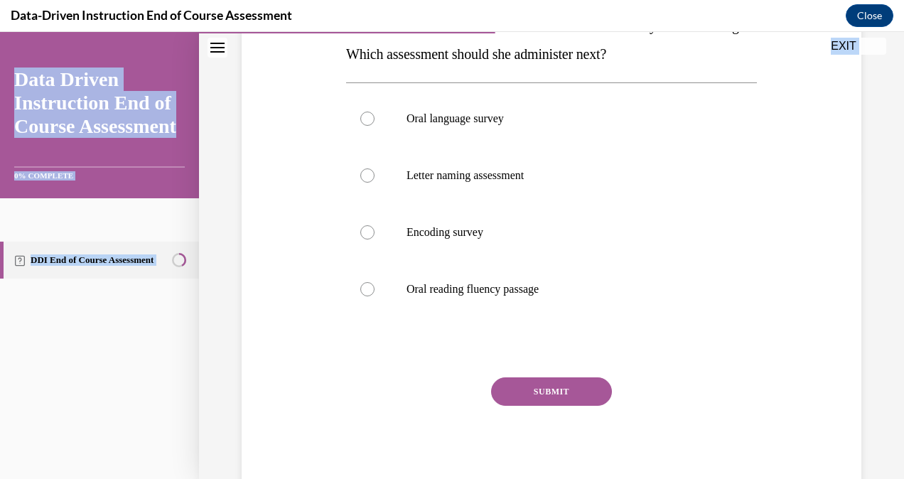
radio input "true"
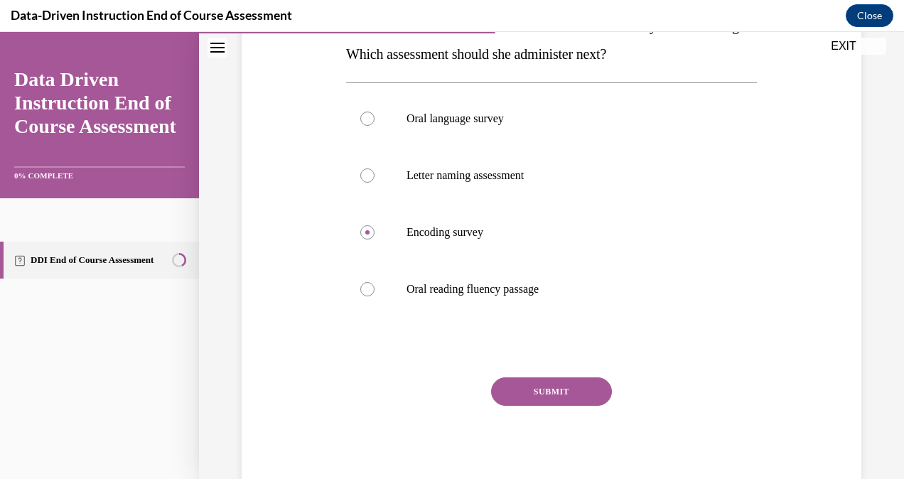
click at [580, 394] on button "SUBMIT" at bounding box center [551, 391] width 121 height 28
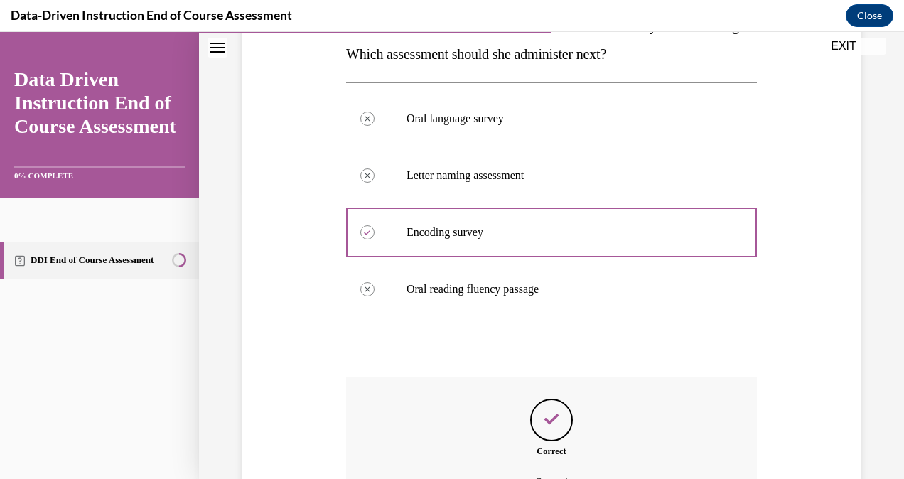
scroll to position [446, 0]
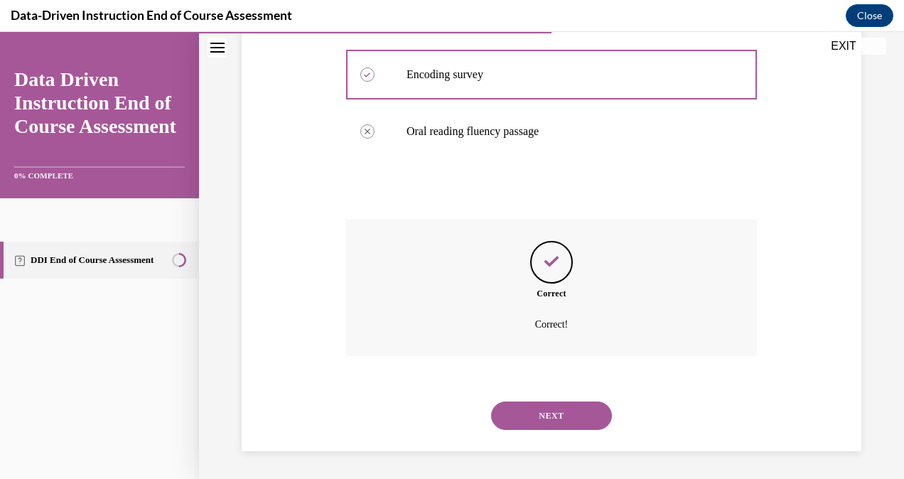
click at [520, 416] on button "NEXT" at bounding box center [551, 415] width 121 height 28
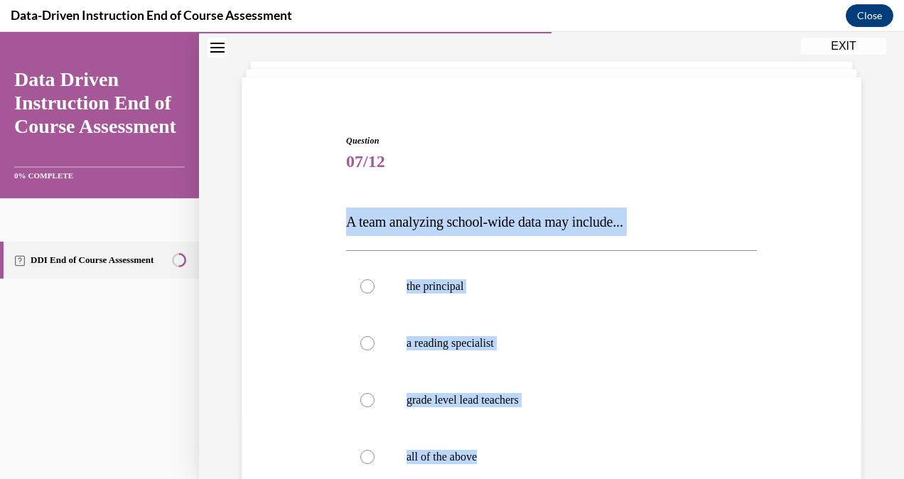
scroll to position [92, 0]
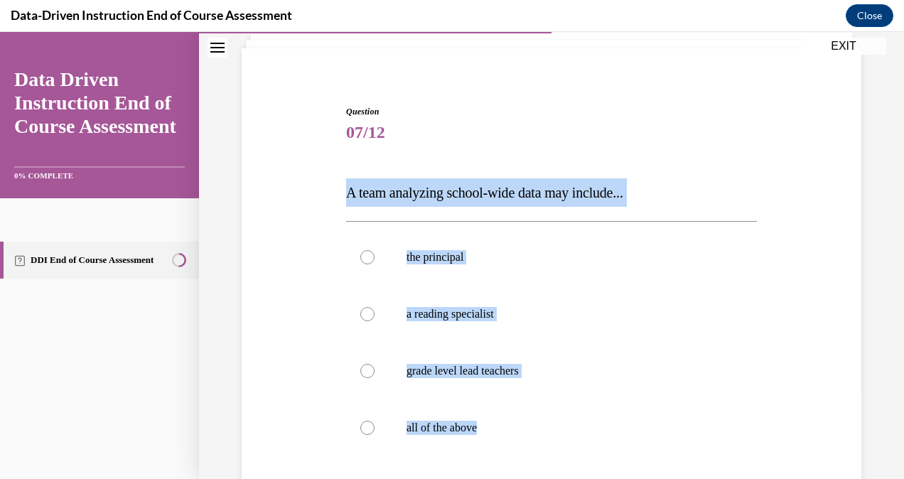
drag, startPoint x: 335, startPoint y: 229, endPoint x: 489, endPoint y: 472, distance: 287.8
click at [489, 472] on div "Question 07/12 A team analyzing school-wide data may include... the principal a…" at bounding box center [551, 348] width 627 height 570
drag, startPoint x: 489, startPoint y: 472, endPoint x: 364, endPoint y: 428, distance: 132.4
click at [364, 428] on div at bounding box center [367, 428] width 14 height 14
click at [364, 428] on input "all of the above" at bounding box center [367, 428] width 14 height 14
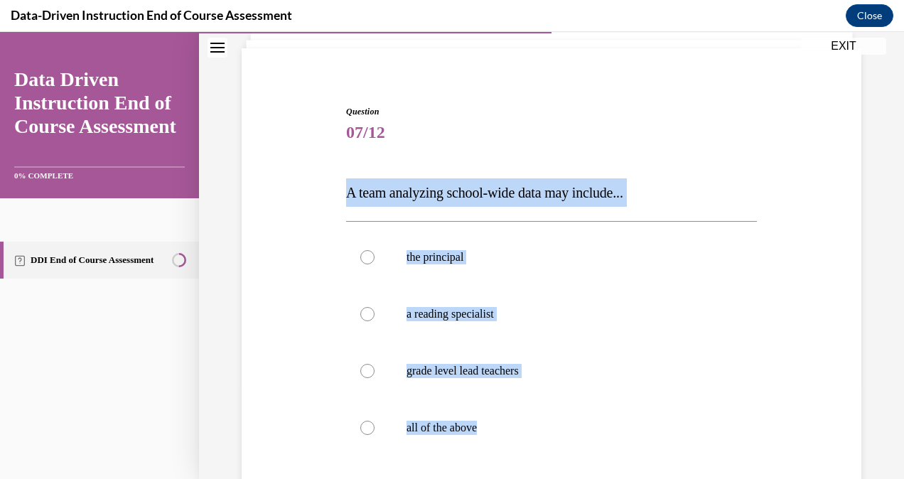
radio input "true"
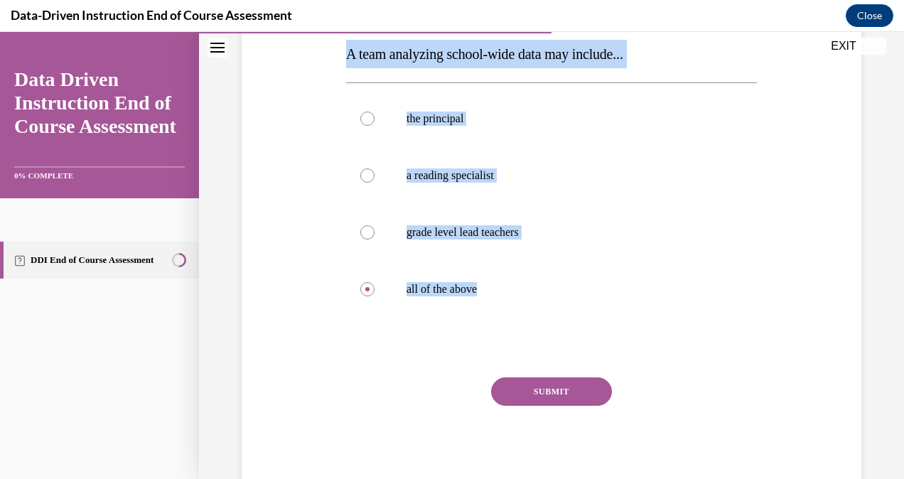
click at [583, 384] on button "SUBMIT" at bounding box center [551, 391] width 121 height 28
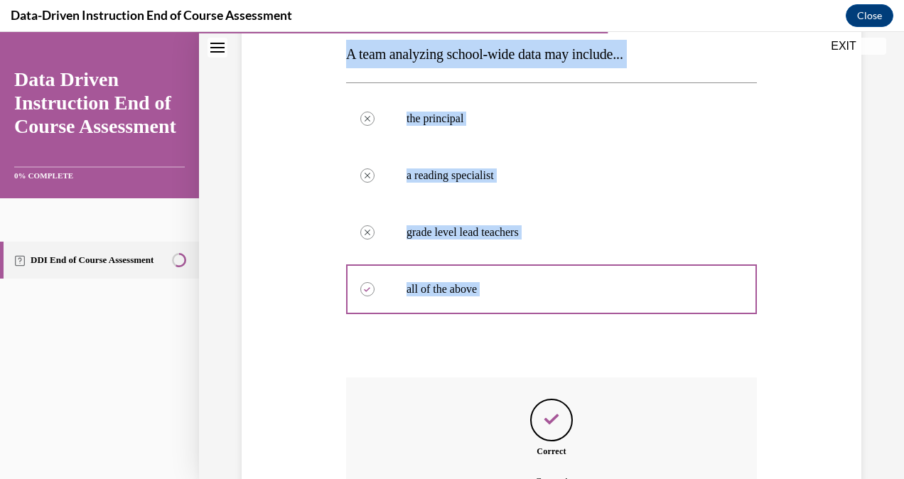
scroll to position [389, 0]
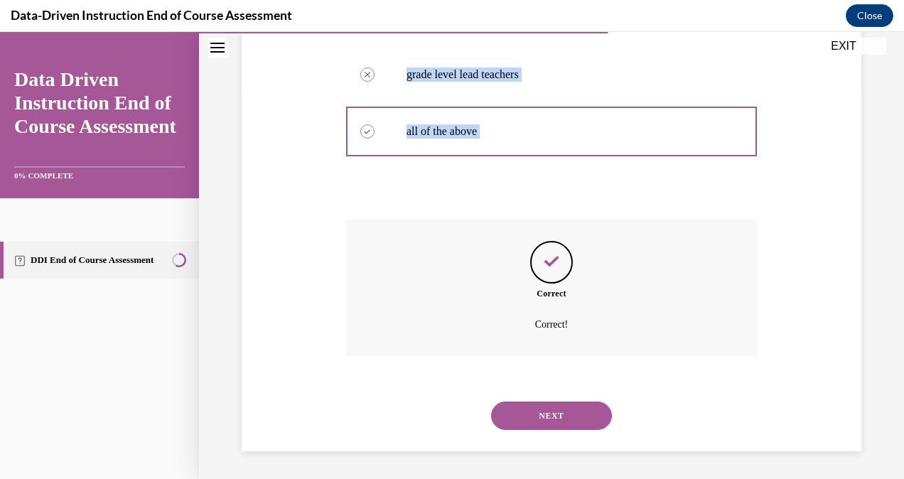
click at [585, 411] on button "NEXT" at bounding box center [551, 415] width 121 height 28
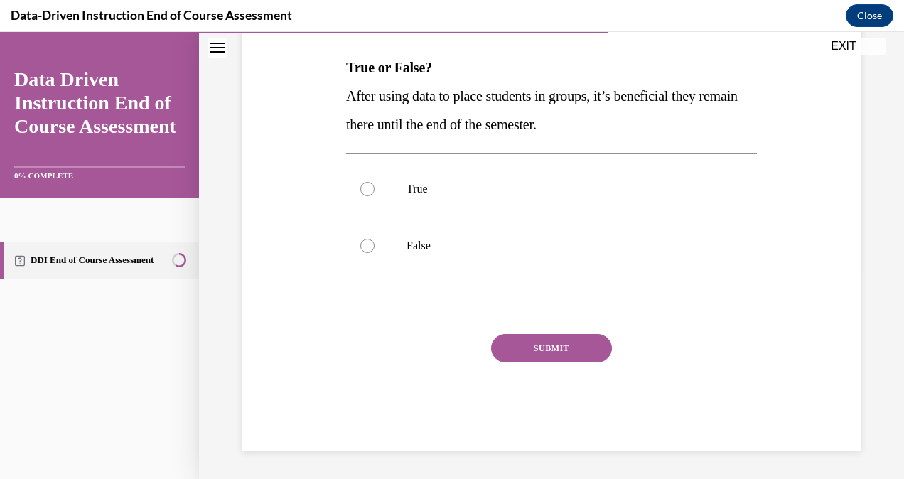
scroll to position [43, 0]
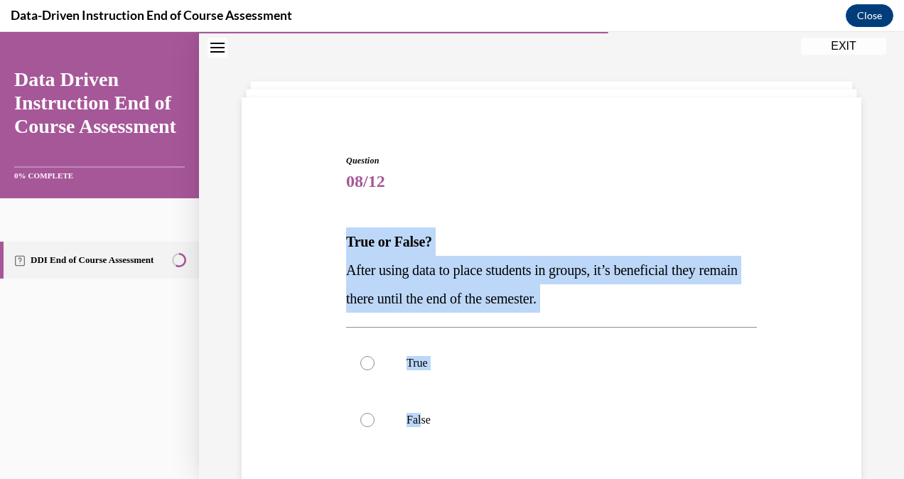
drag, startPoint x: 345, startPoint y: 233, endPoint x: 421, endPoint y: 423, distance: 204.1
click at [421, 423] on div "Question 08/12 True or False? After using data to place students in groups, it’…" at bounding box center [551, 389] width 411 height 470
click at [421, 423] on p "False" at bounding box center [563, 420] width 315 height 14
click at [374, 423] on input "False" at bounding box center [367, 420] width 14 height 14
radio input "true"
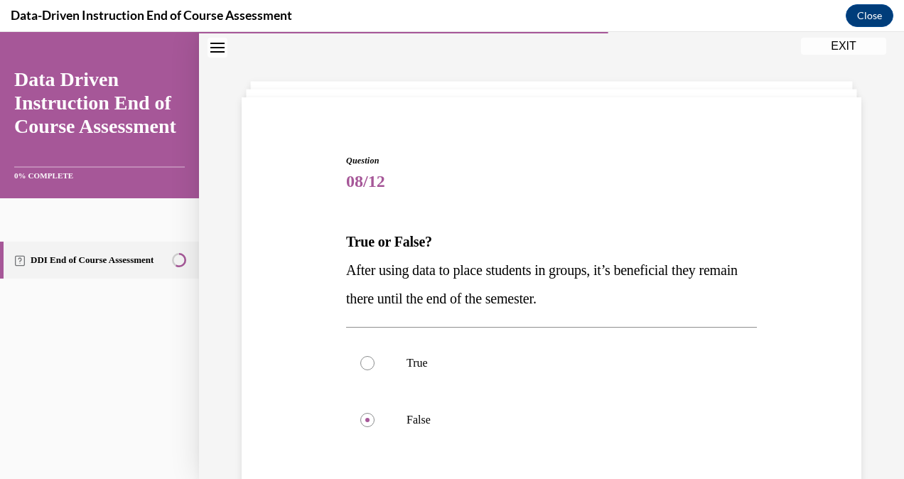
click at [459, 414] on p "False" at bounding box center [563, 420] width 315 height 14
click at [374, 414] on input "False" at bounding box center [367, 420] width 14 height 14
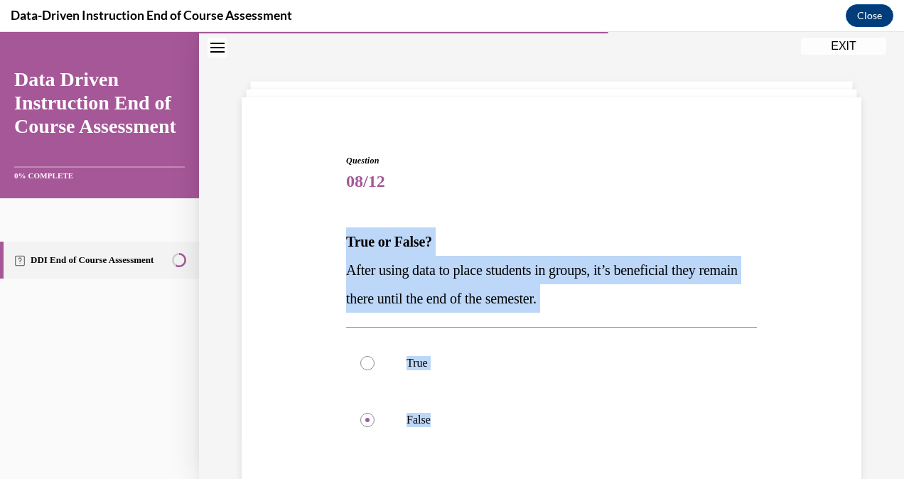
drag, startPoint x: 449, startPoint y: 414, endPoint x: 345, endPoint y: 219, distance: 220.9
click at [346, 219] on div "Question 08/12 True or False? After using data to place students in groups, it’…" at bounding box center [551, 389] width 411 height 470
copy div "True or False? After using data to place students in groups, it’s beneficial th…"
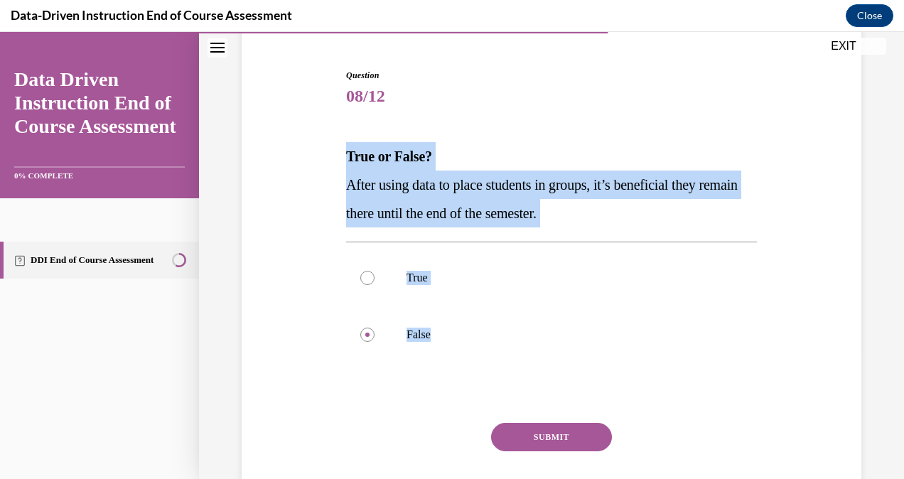
scroll to position [174, 0]
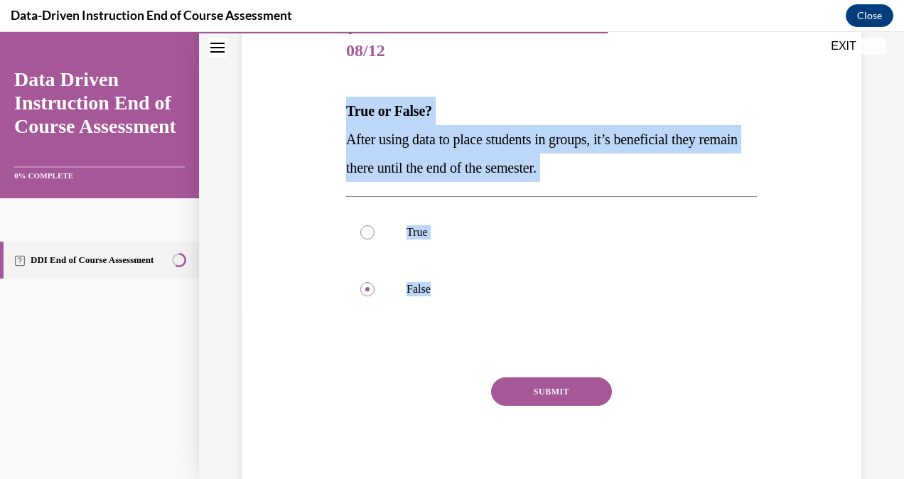
click at [519, 379] on button "SUBMIT" at bounding box center [551, 391] width 121 height 28
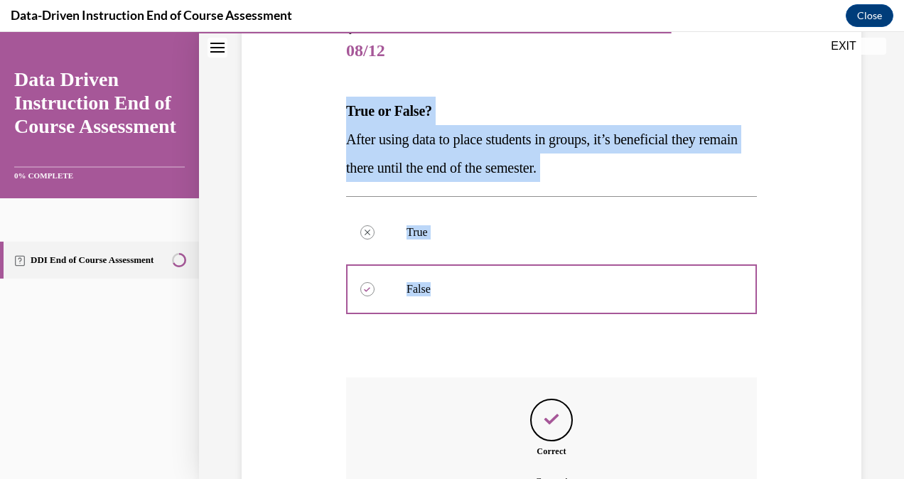
scroll to position [332, 0]
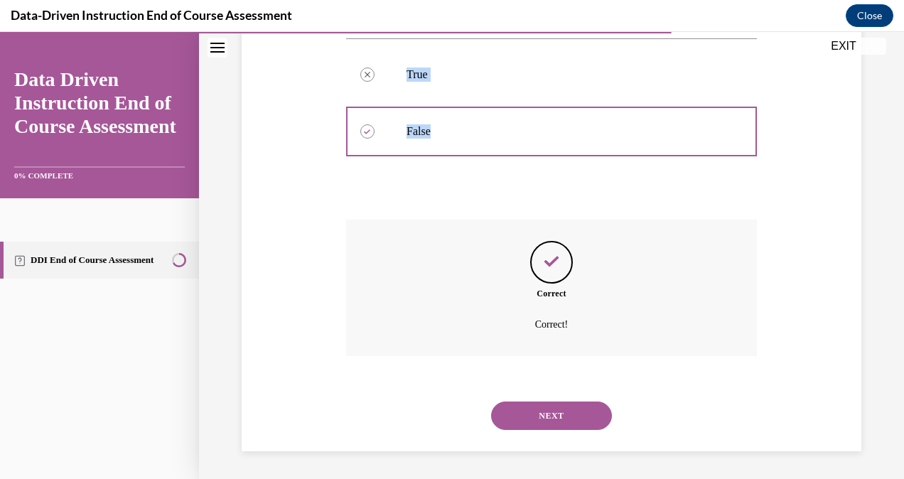
click at [577, 411] on button "NEXT" at bounding box center [551, 415] width 121 height 28
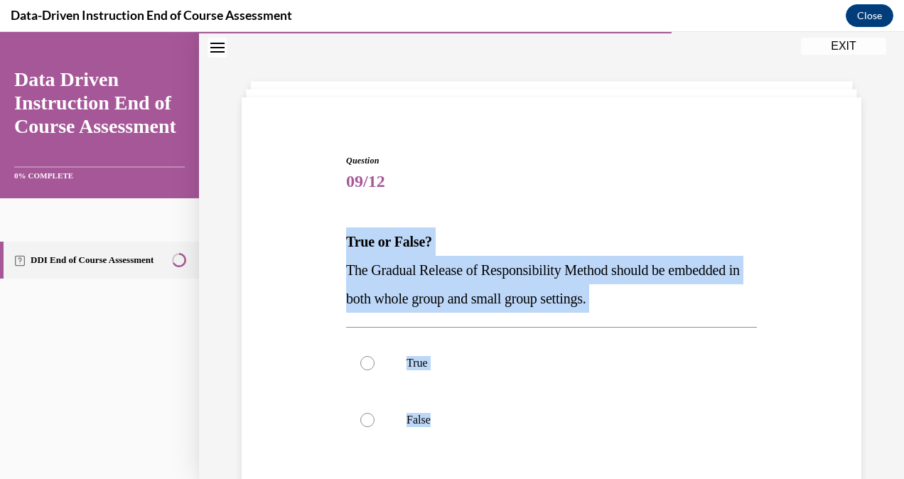
drag, startPoint x: 338, startPoint y: 225, endPoint x: 438, endPoint y: 433, distance: 230.4
click at [438, 433] on div "Question 09/12 True or False? The Gradual Release of Responsibility Method shou…" at bounding box center [551, 368] width 627 height 513
copy div "True or False? The Gradual Release of Responsibility Method should be embedded …"
click at [369, 364] on div at bounding box center [367, 363] width 14 height 14
click at [369, 364] on input "True" at bounding box center [367, 363] width 14 height 14
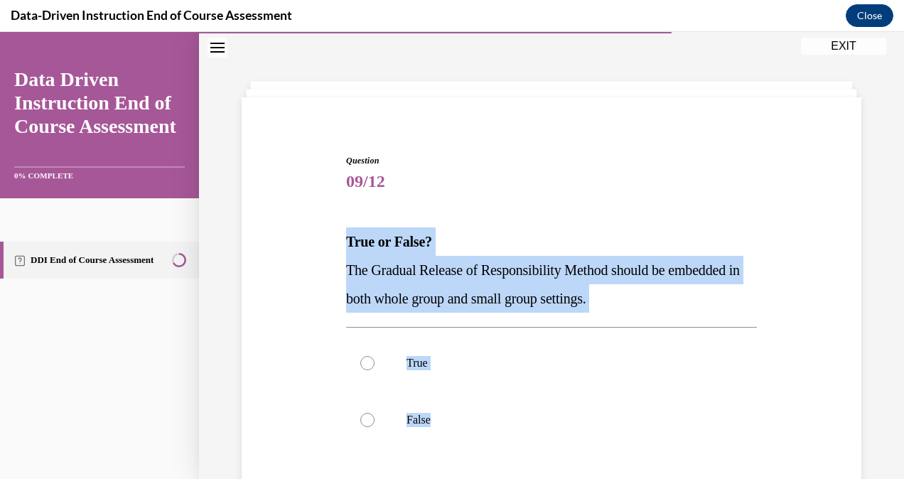
radio input "true"
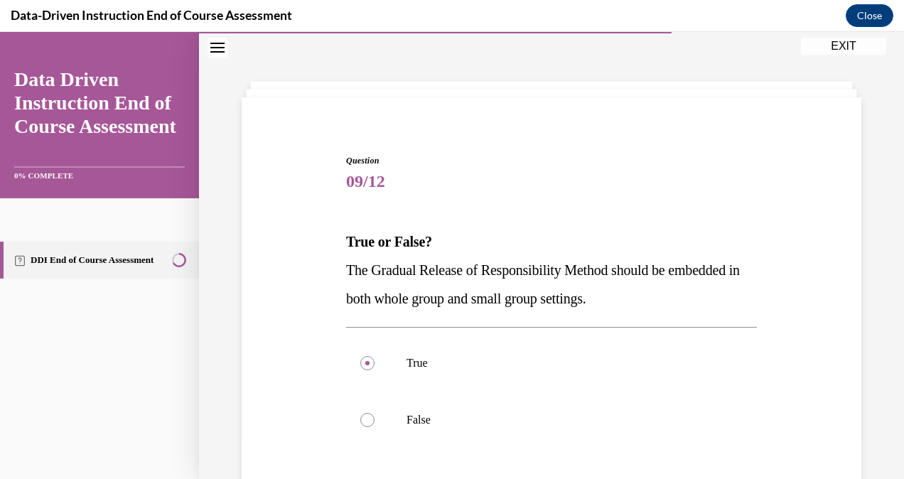
scroll to position [174, 0]
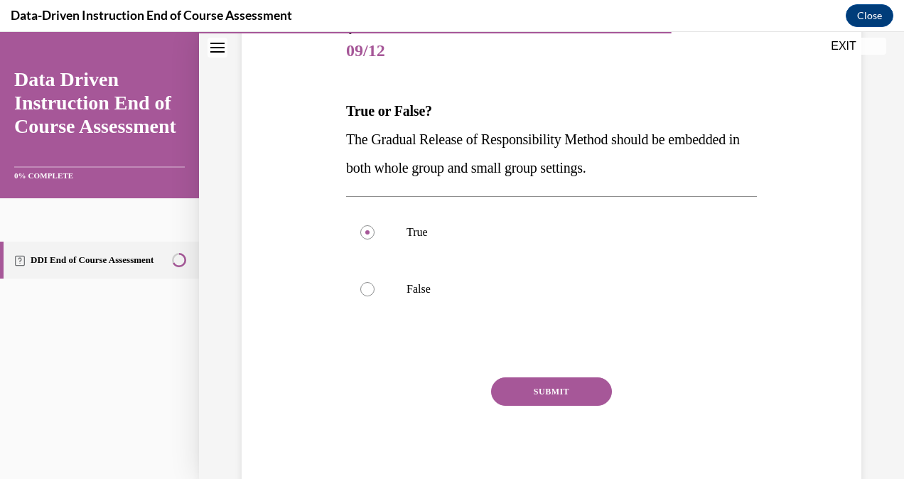
click at [581, 386] on button "SUBMIT" at bounding box center [551, 391] width 121 height 28
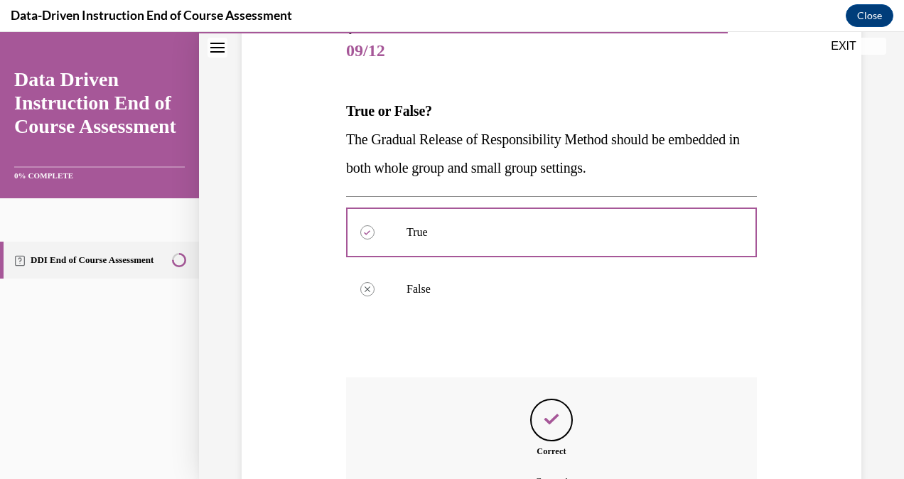
scroll to position [332, 0]
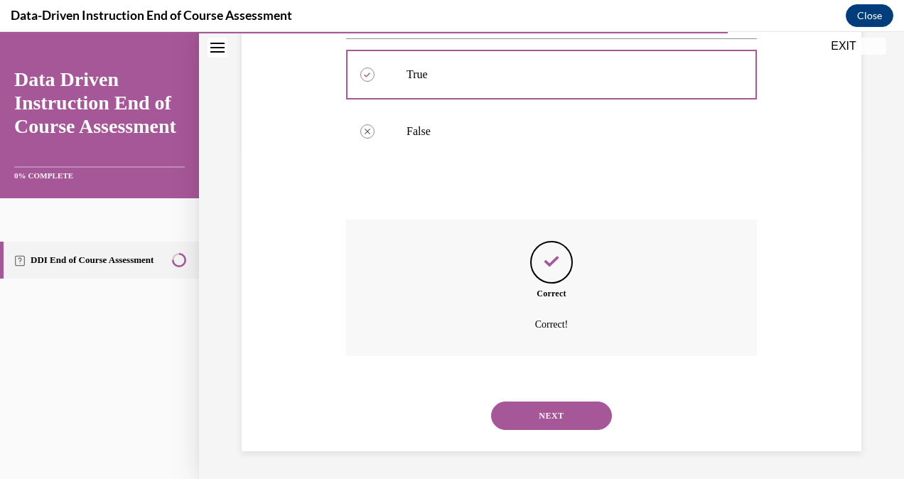
click at [536, 416] on button "NEXT" at bounding box center [551, 415] width 121 height 28
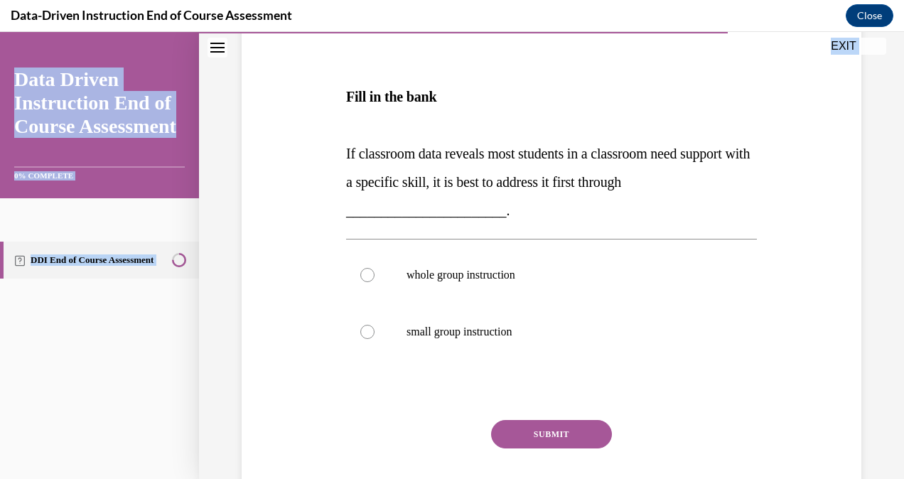
scroll to position [255, 0]
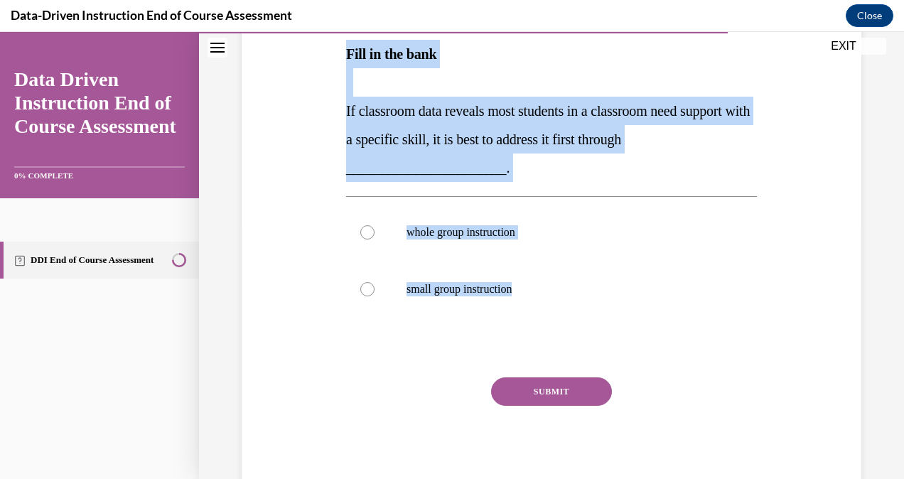
drag, startPoint x: 333, startPoint y: 255, endPoint x: 533, endPoint y: 308, distance: 206.5
click at [533, 308] on div "Question 10/12 Fill in the bank If classroom data reveals most students in a cl…" at bounding box center [551, 197] width 627 height 594
copy div "Fill in the bank If classroom data reveals most students in a classroom need su…"
click at [364, 232] on div at bounding box center [367, 232] width 14 height 14
click at [364, 232] on input "whole group instruction" at bounding box center [367, 232] width 14 height 14
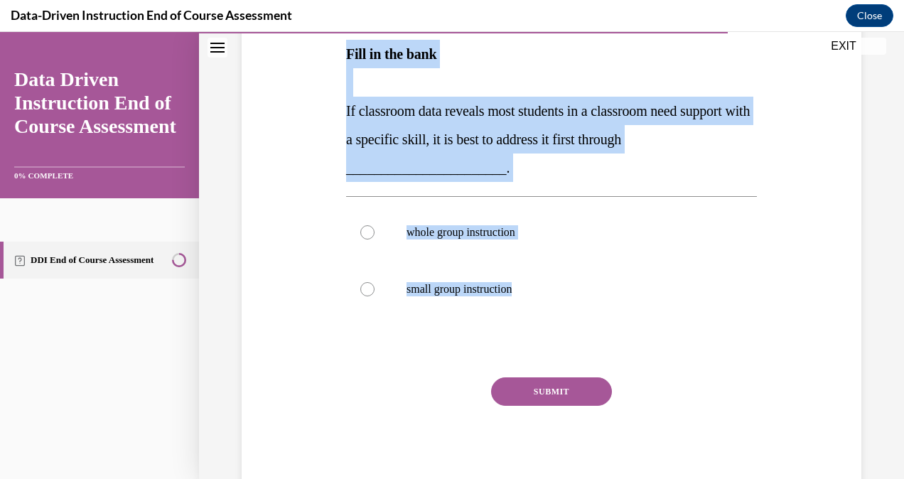
radio input "true"
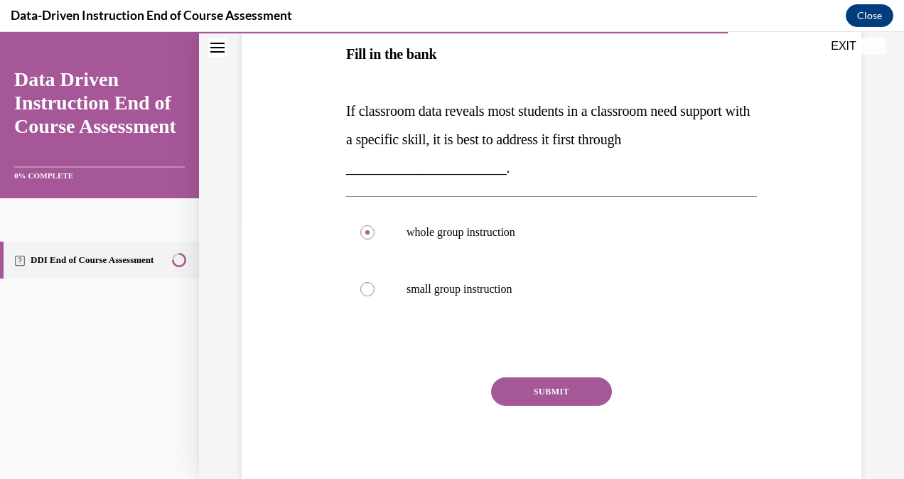
click at [518, 398] on button "SUBMIT" at bounding box center [551, 391] width 121 height 28
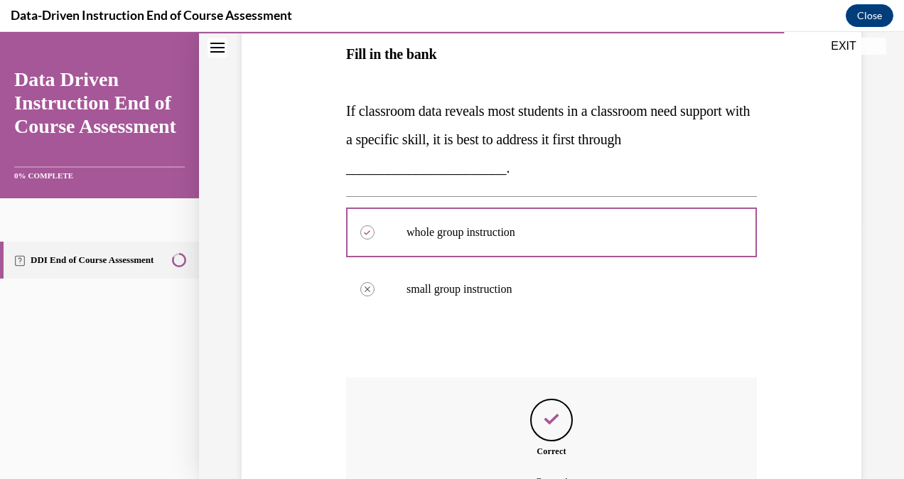
scroll to position [413, 0]
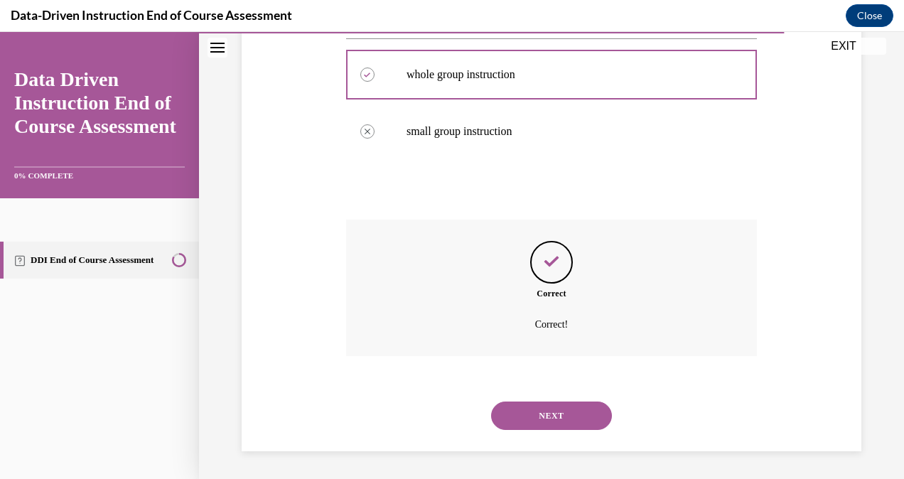
click at [587, 418] on button "NEXT" at bounding box center [551, 415] width 121 height 28
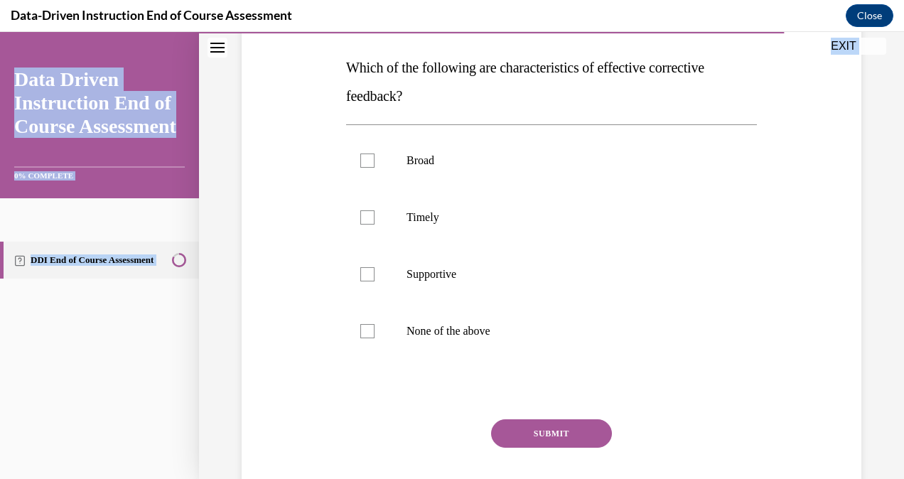
scroll to position [259, 0]
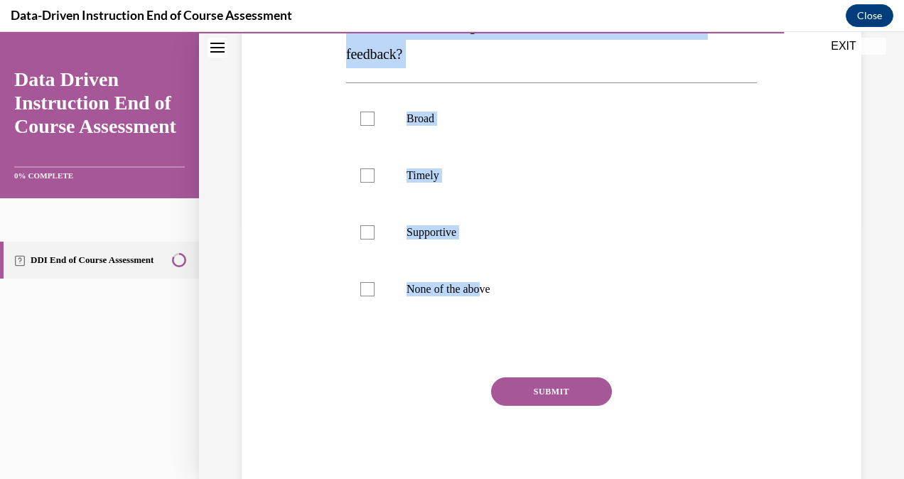
drag, startPoint x: 345, startPoint y: 233, endPoint x: 487, endPoint y: 301, distance: 157.3
click at [487, 301] on div "Question 11/12 Which of the following are characteristics of effective correcti…" at bounding box center [551, 216] width 411 height 556
drag, startPoint x: 487, startPoint y: 301, endPoint x: 368, endPoint y: 286, distance: 120.2
click at [368, 286] on div at bounding box center [367, 289] width 14 height 14
click at [368, 286] on input "None of the above" at bounding box center [367, 289] width 14 height 14
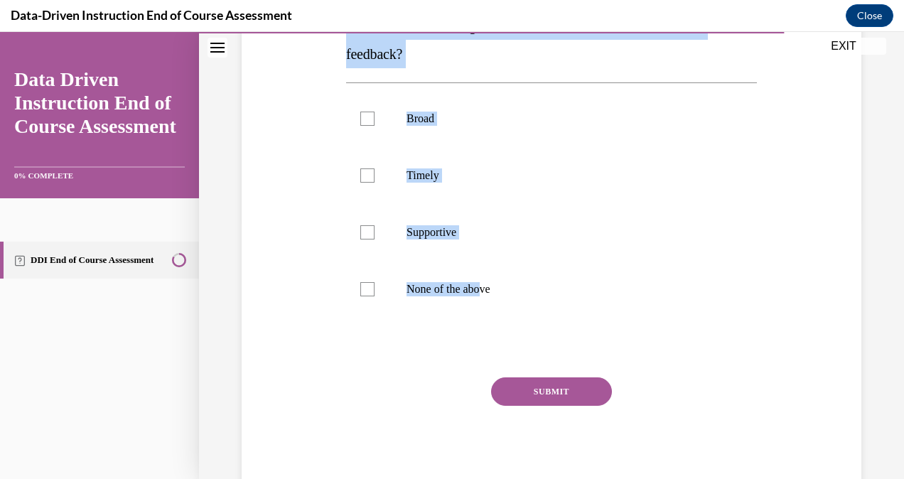
checkbox input "true"
click at [561, 396] on button "SUBMIT" at bounding box center [551, 391] width 121 height 28
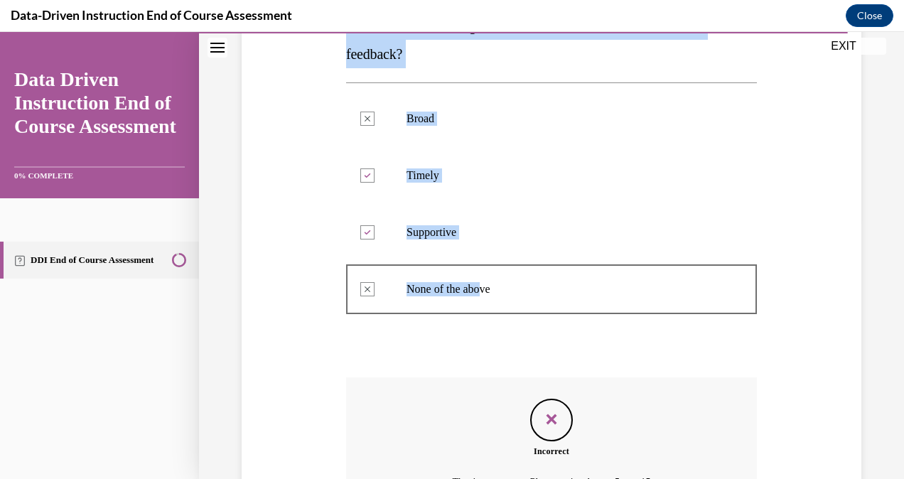
scroll to position [417, 0]
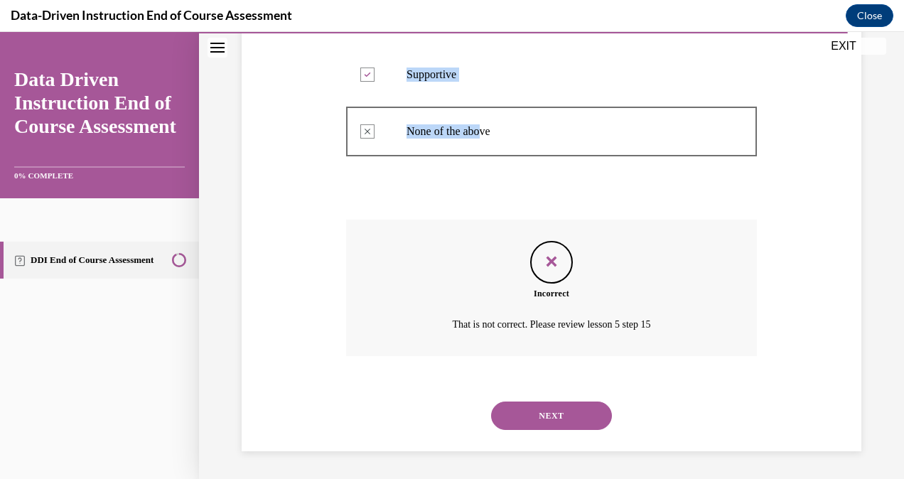
click at [570, 411] on button "NEXT" at bounding box center [551, 415] width 121 height 28
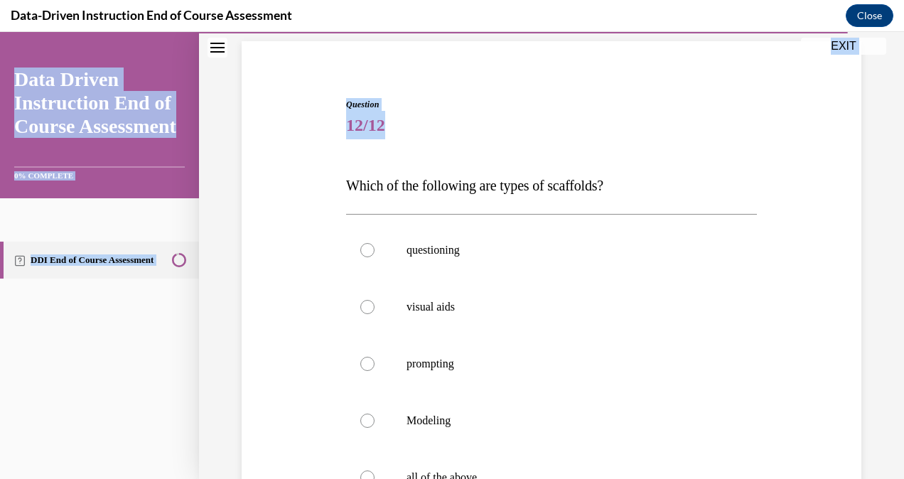
scroll to position [288, 0]
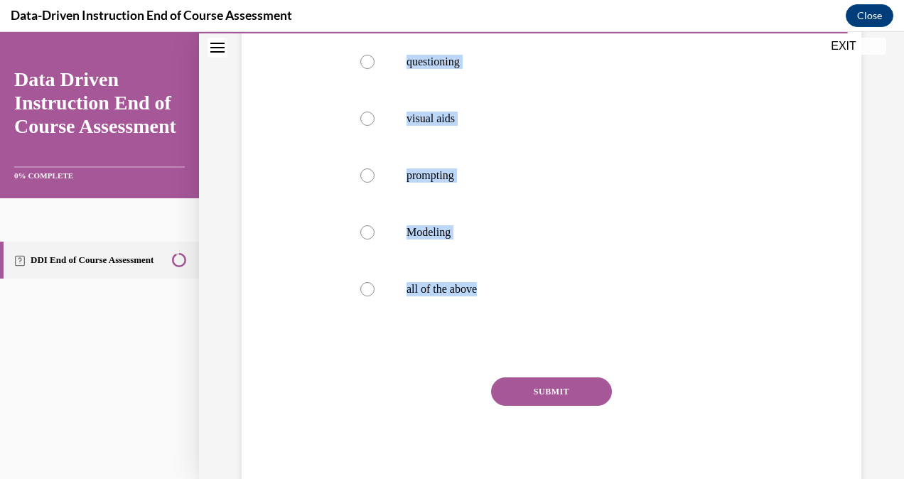
drag, startPoint x: 342, startPoint y: 236, endPoint x: 516, endPoint y: 310, distance: 188.5
click at [516, 310] on div "Question 12/12 Which of the following are types of scaffolds? questioning visua…" at bounding box center [551, 190] width 418 height 605
copy div "Which of the following are types of scaffolds? questioning visual aids promptin…"
click at [379, 280] on label "all of the above" at bounding box center [551, 289] width 411 height 57
click at [374, 282] on input "all of the above" at bounding box center [367, 289] width 14 height 14
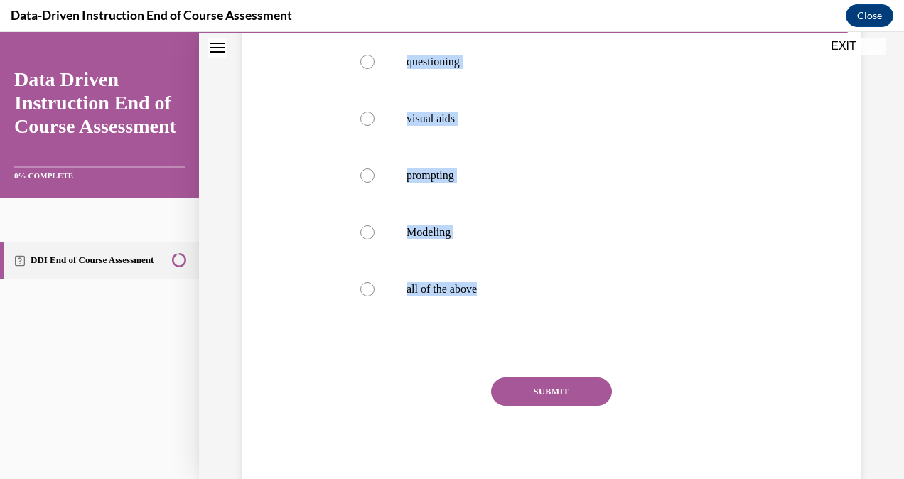
radio input "true"
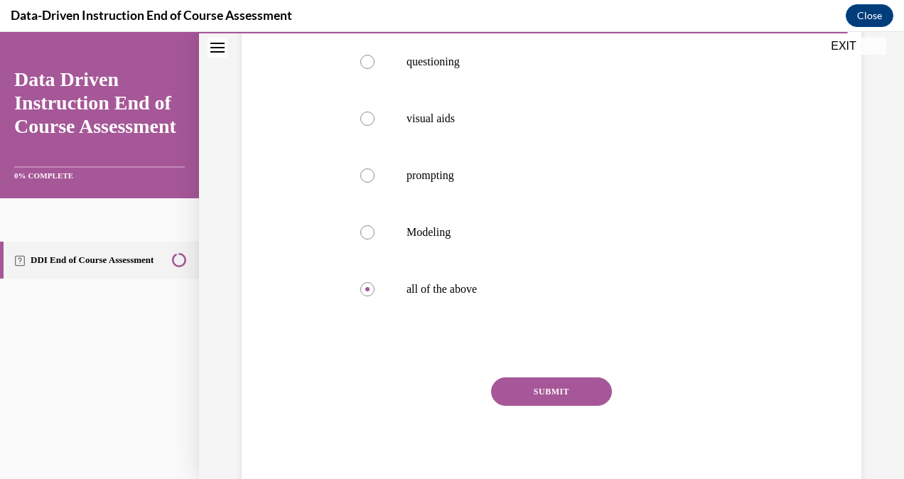
click at [556, 389] on button "SUBMIT" at bounding box center [551, 391] width 121 height 28
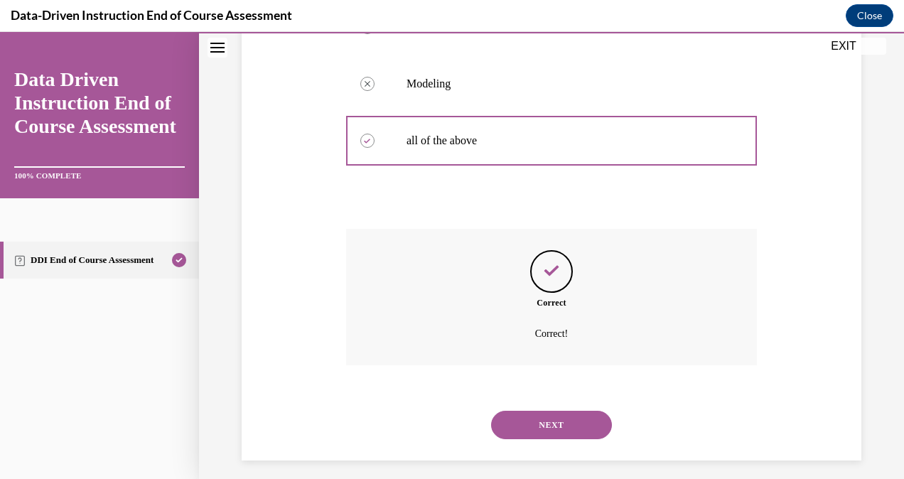
scroll to position [446, 0]
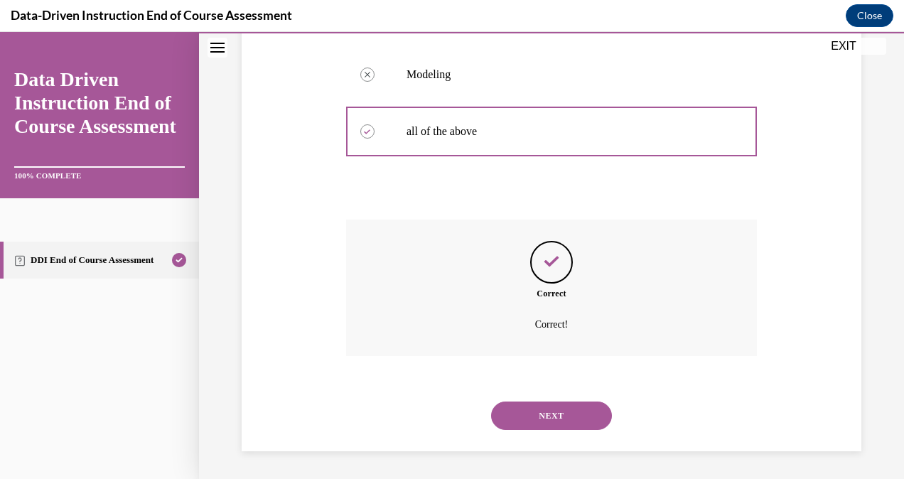
click at [580, 414] on button "NEXT" at bounding box center [551, 415] width 121 height 28
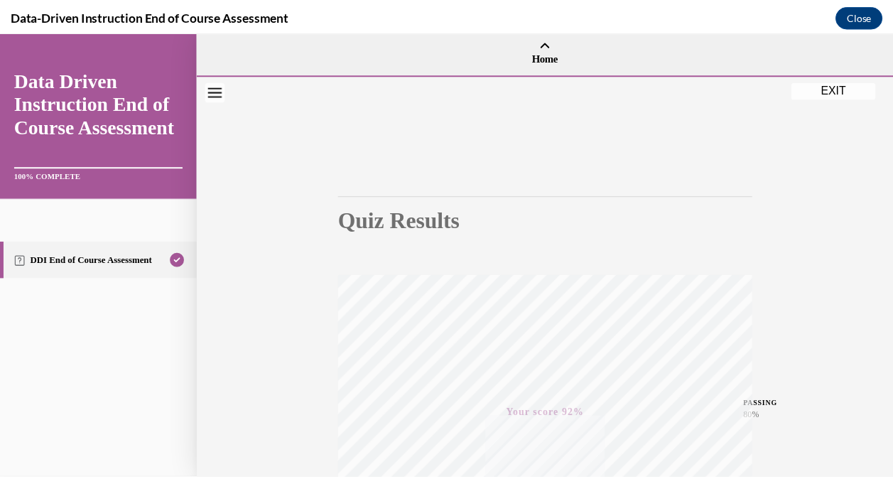
scroll to position [0, 0]
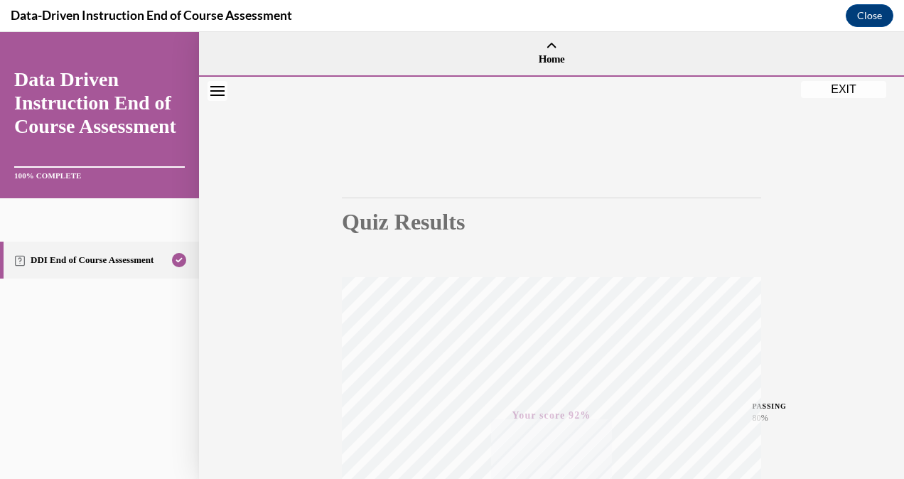
click at [826, 81] on button "EXIT" at bounding box center [843, 89] width 85 height 17
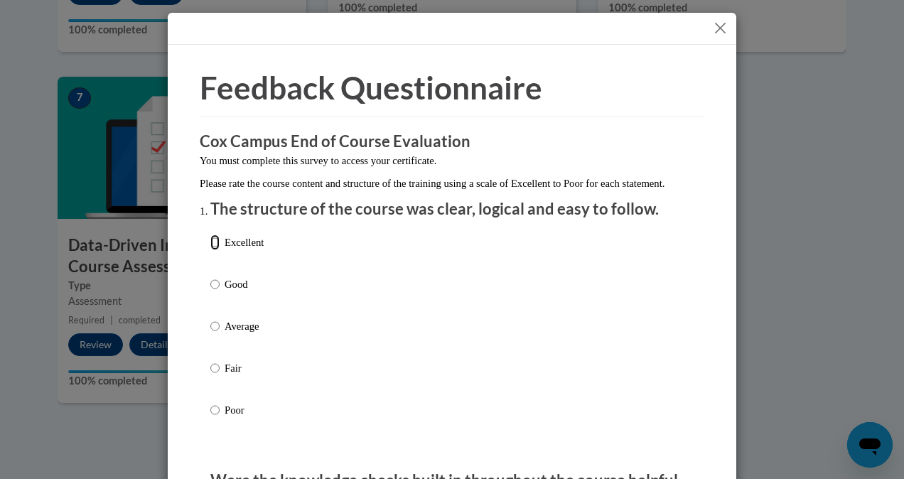
click at [210, 250] on input "Excellent" at bounding box center [214, 242] width 9 height 16
radio input "true"
drag, startPoint x: 891, startPoint y: 75, endPoint x: 892, endPoint y: 117, distance: 41.9
click at [892, 117] on div "Feedback Questionnaire Rate Course Comments Cox Campus End of Course Evaluation…" at bounding box center [452, 239] width 904 height 479
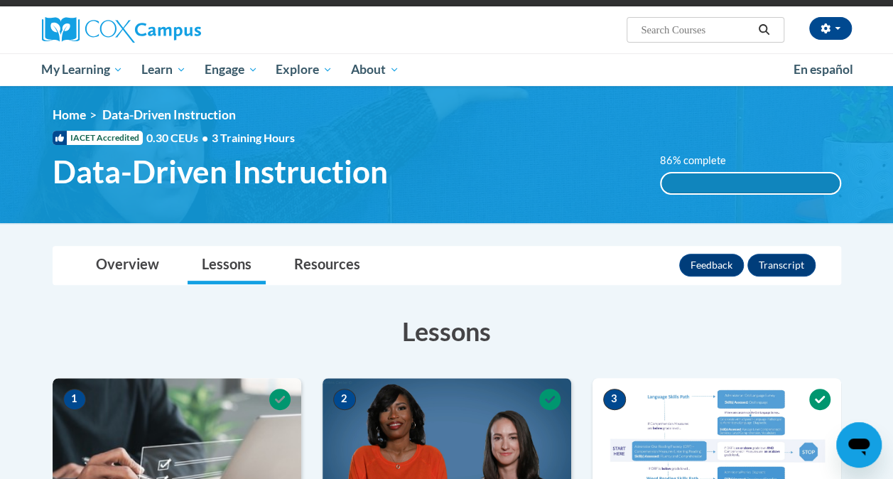
scroll to position [81, 0]
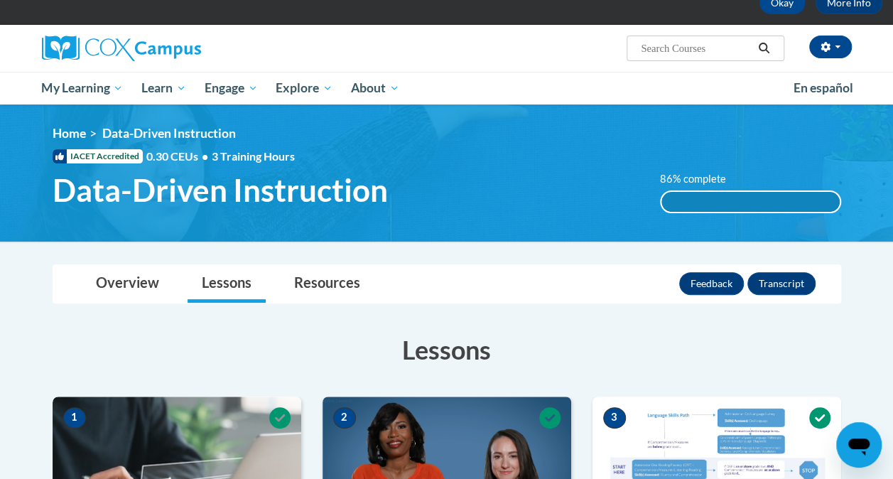
click at [80, 84] on span "My Learning" at bounding box center [82, 88] width 82 height 17
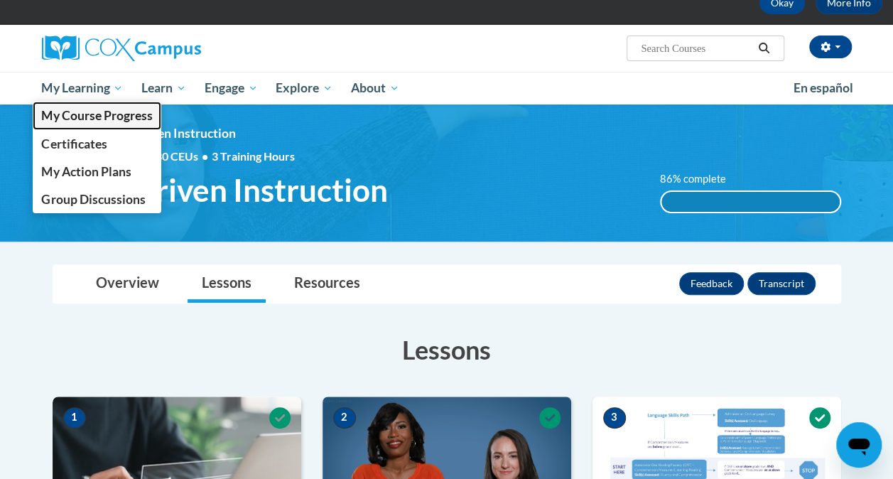
click at [87, 112] on span "My Course Progress" at bounding box center [96, 115] width 111 height 15
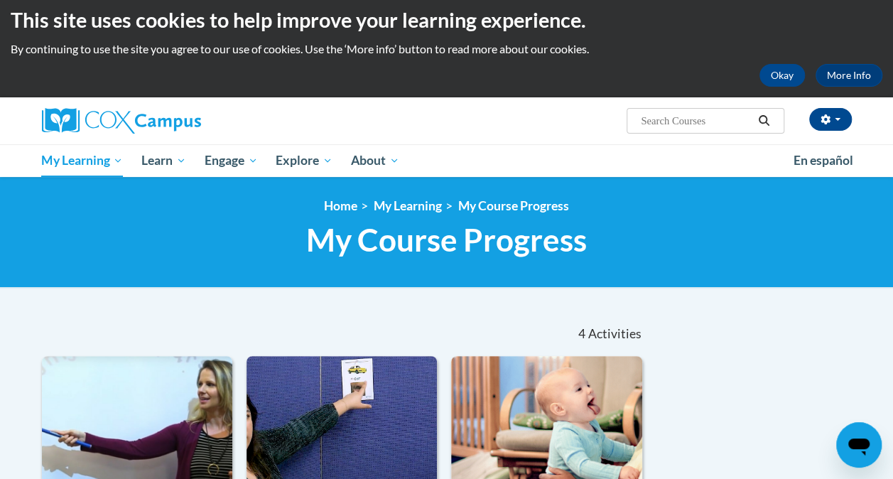
scroll to position [3, 0]
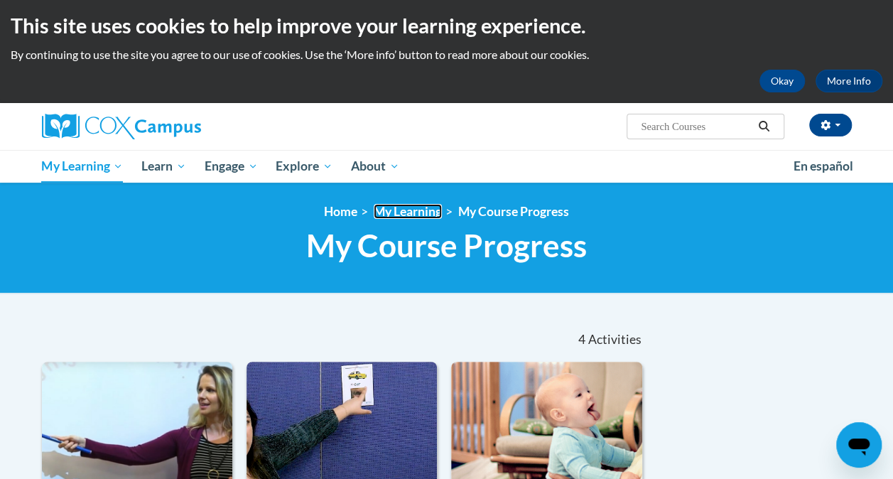
click at [429, 212] on link "My Learning" at bounding box center [408, 211] width 68 height 15
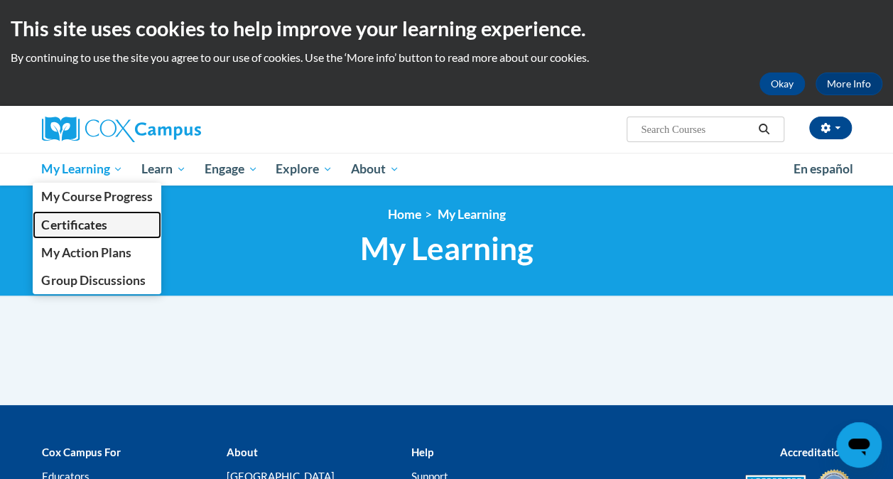
click at [95, 222] on span "Certificates" at bounding box center [73, 224] width 65 height 15
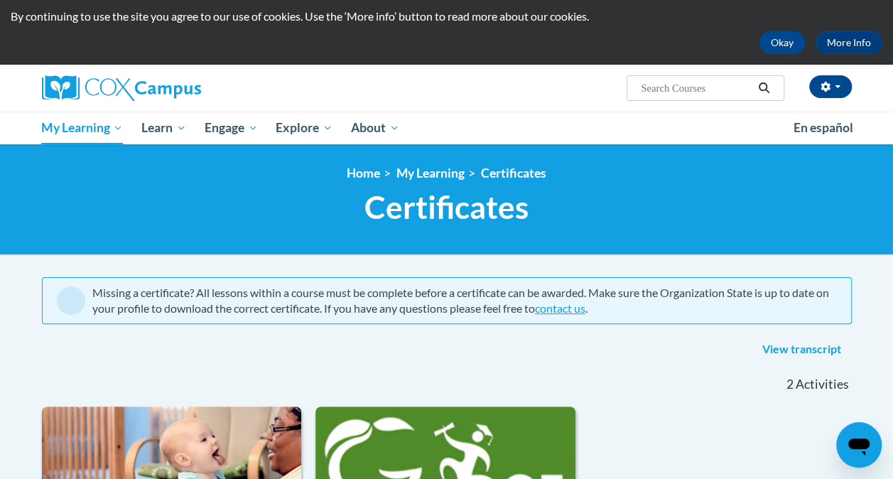
scroll to position [40, 0]
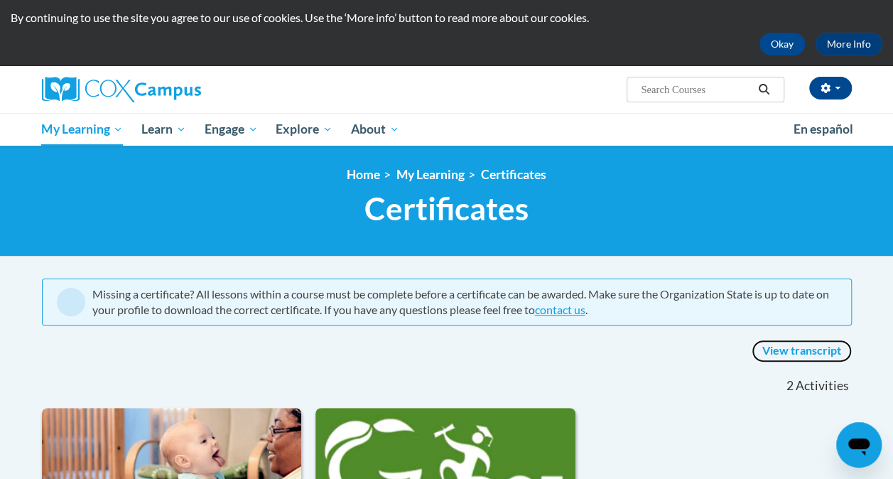
click at [792, 348] on link "View transcript" at bounding box center [802, 351] width 100 height 23
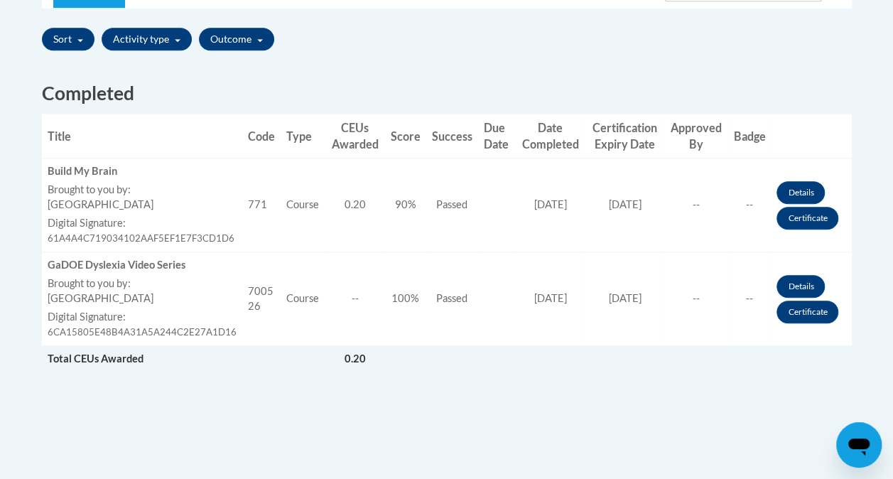
scroll to position [501, 0]
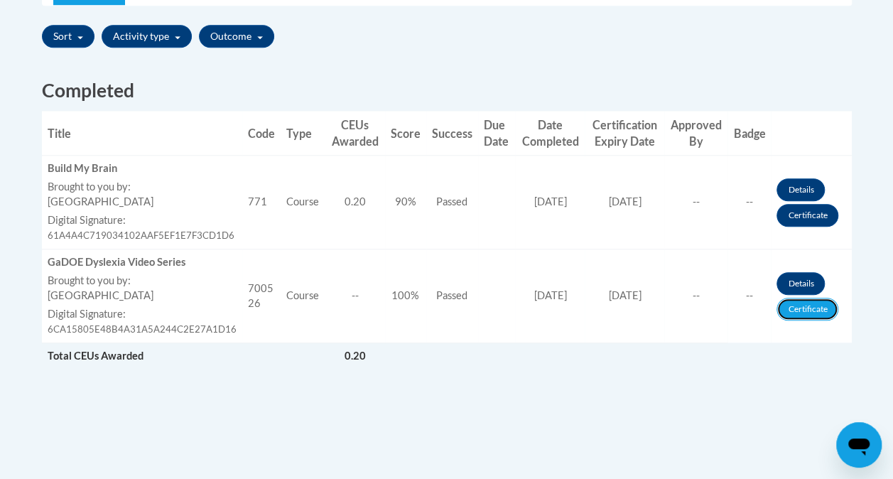
click at [808, 301] on link "Certificate" at bounding box center [808, 309] width 62 height 23
click at [806, 207] on link "Certificate" at bounding box center [808, 215] width 62 height 23
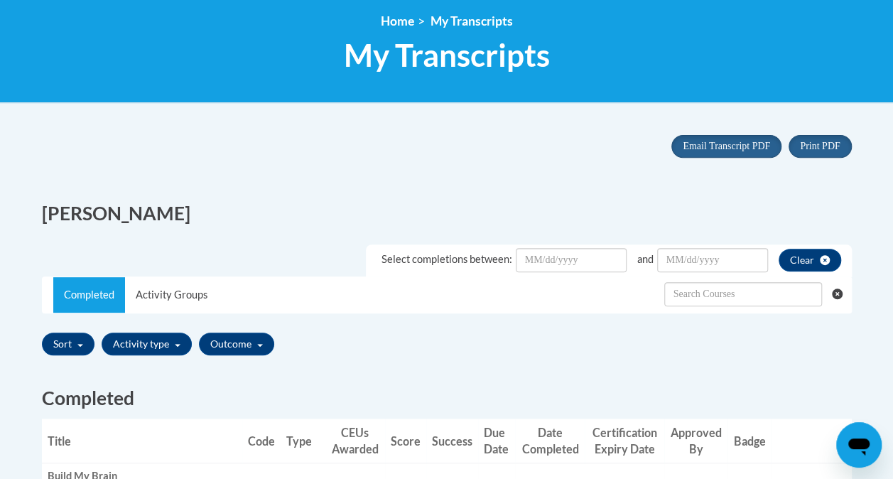
scroll to position [192, 0]
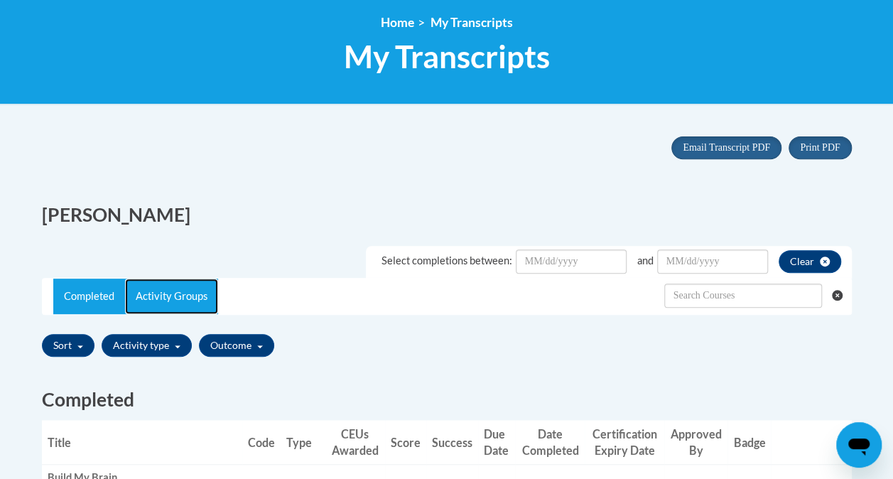
click at [161, 292] on link "Activity Groups" at bounding box center [171, 297] width 93 height 36
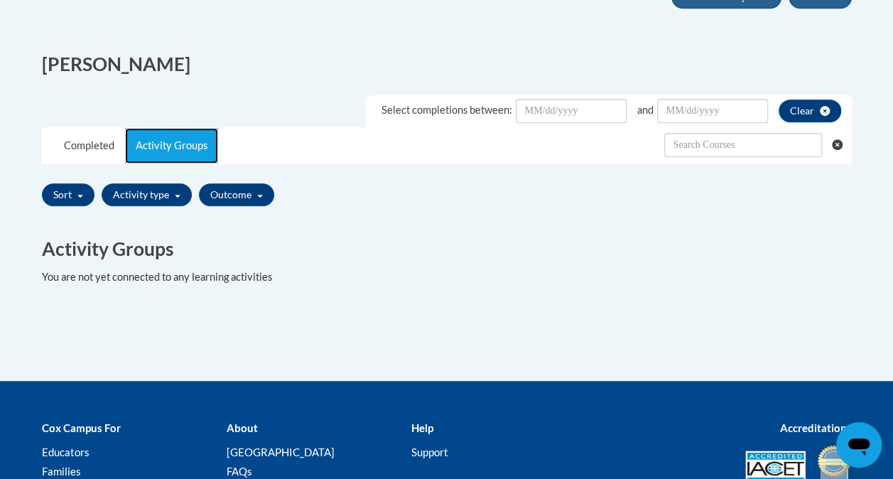
scroll to position [355, 0]
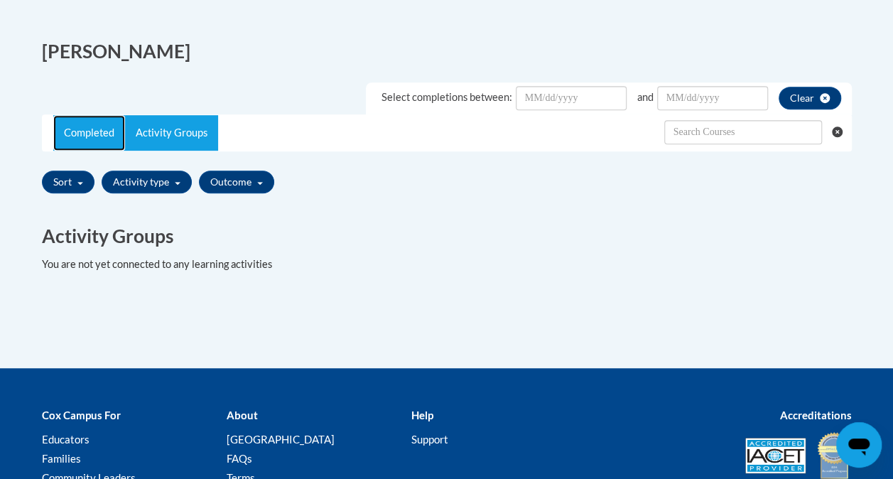
click at [85, 139] on link "Completed" at bounding box center [89, 133] width 72 height 36
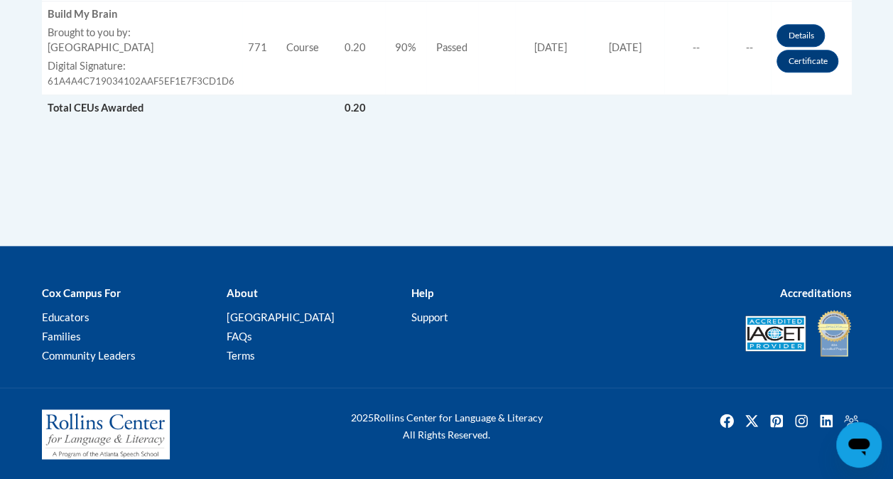
scroll to position [0, 0]
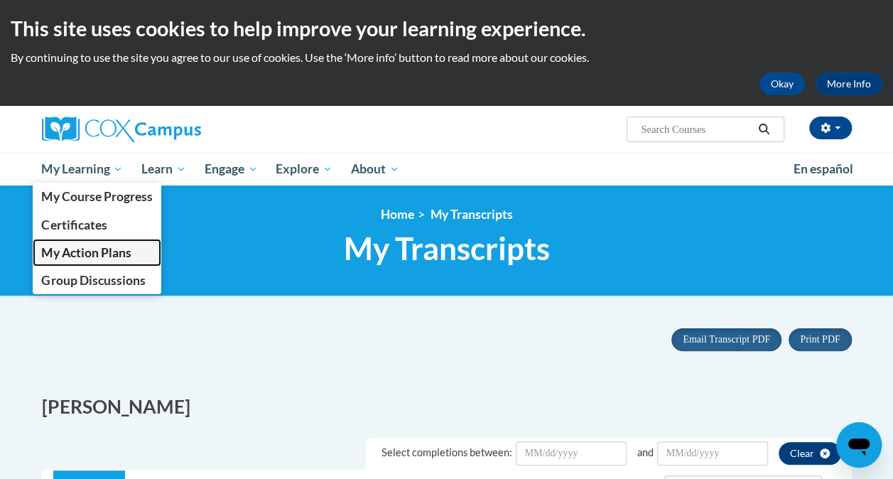
click at [102, 249] on span "My Action Plans" at bounding box center [86, 252] width 90 height 15
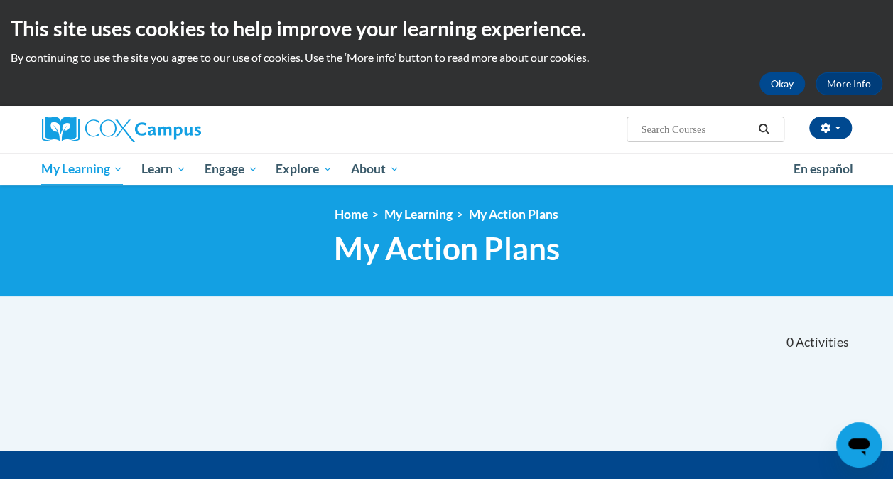
click at [358, 61] on p "By continuing to use the site you agree to our use of cookies. Use the ‘More in…" at bounding box center [447, 58] width 872 height 16
